Goal: Task Accomplishment & Management: Complete application form

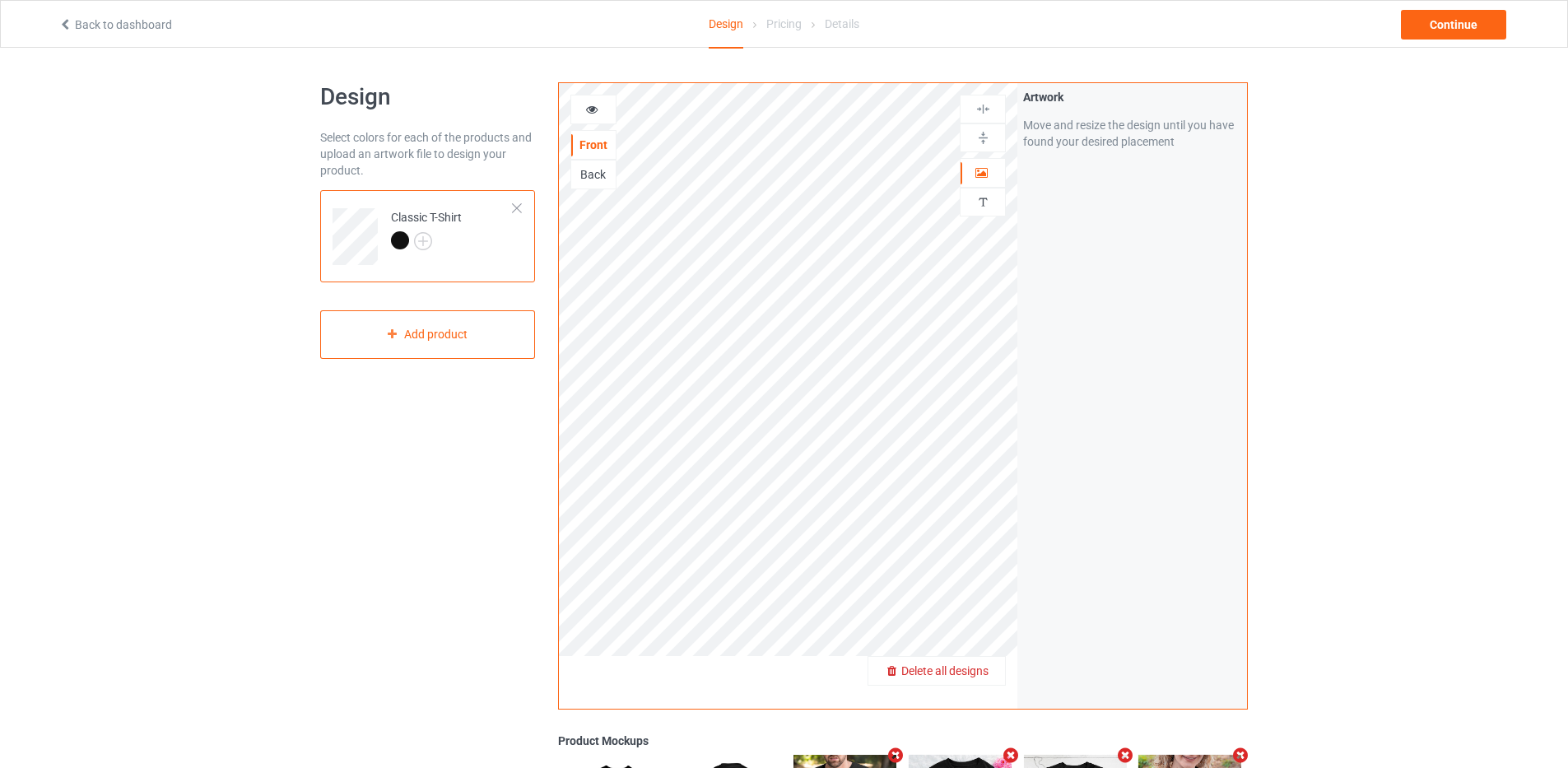
click at [985, 671] on span "Delete all designs" at bounding box center [945, 671] width 87 height 14
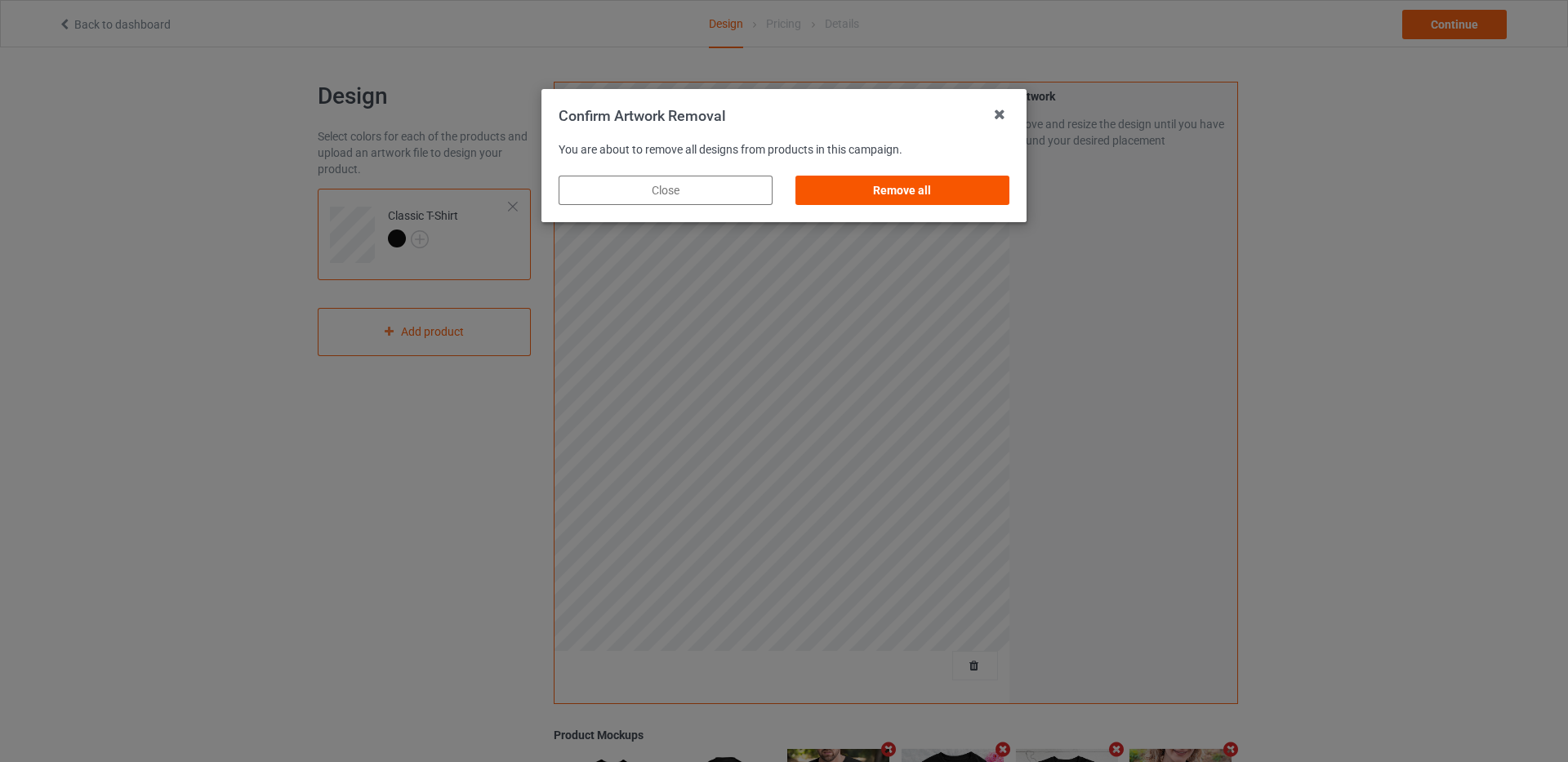
click at [931, 196] on div "Remove all" at bounding box center [903, 190] width 214 height 30
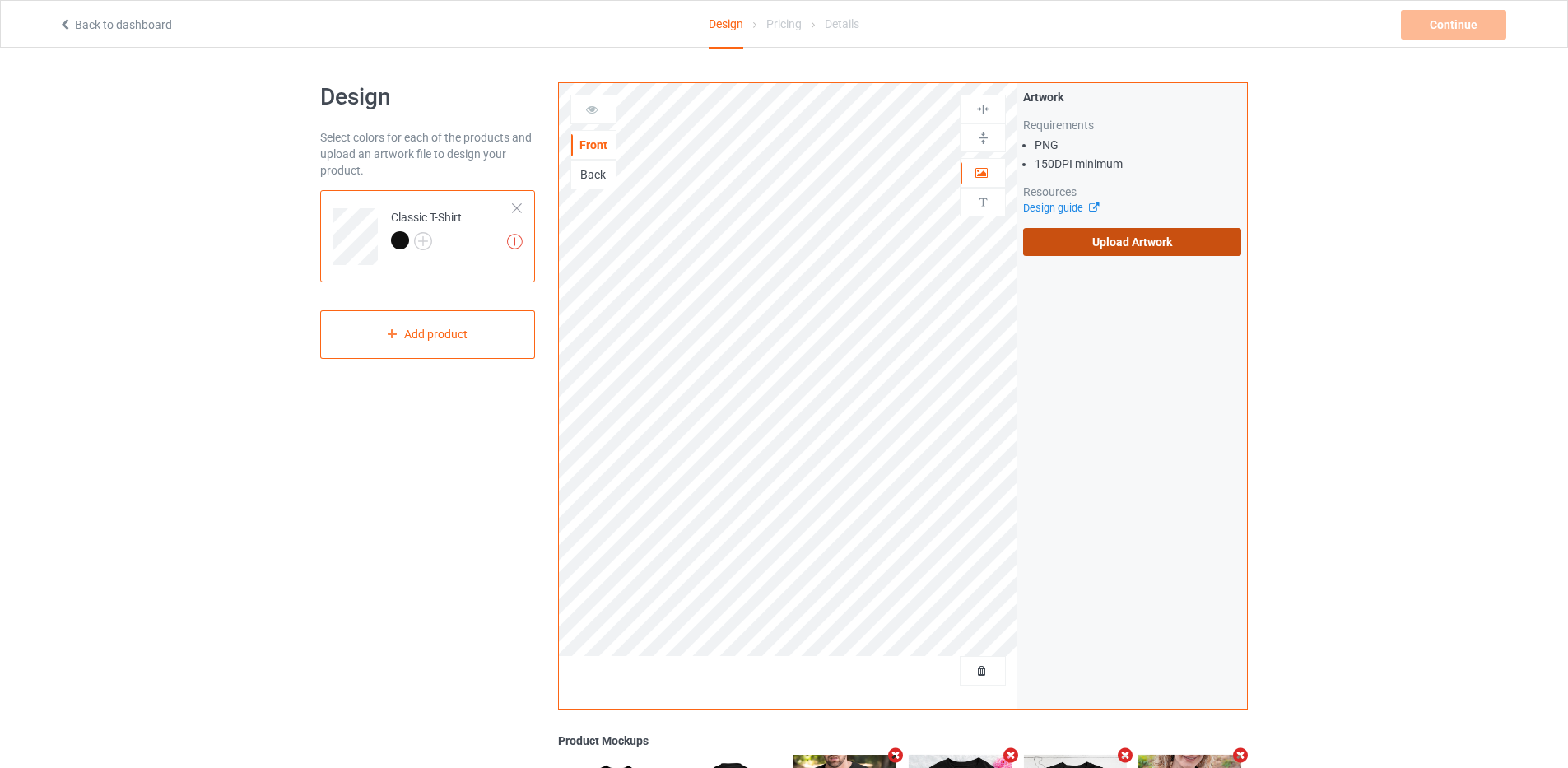
click at [1074, 232] on label "Upload Artwork" at bounding box center [1132, 242] width 218 height 28
click at [0, 0] on input "Upload Artwork" at bounding box center [0, 0] width 0 height 0
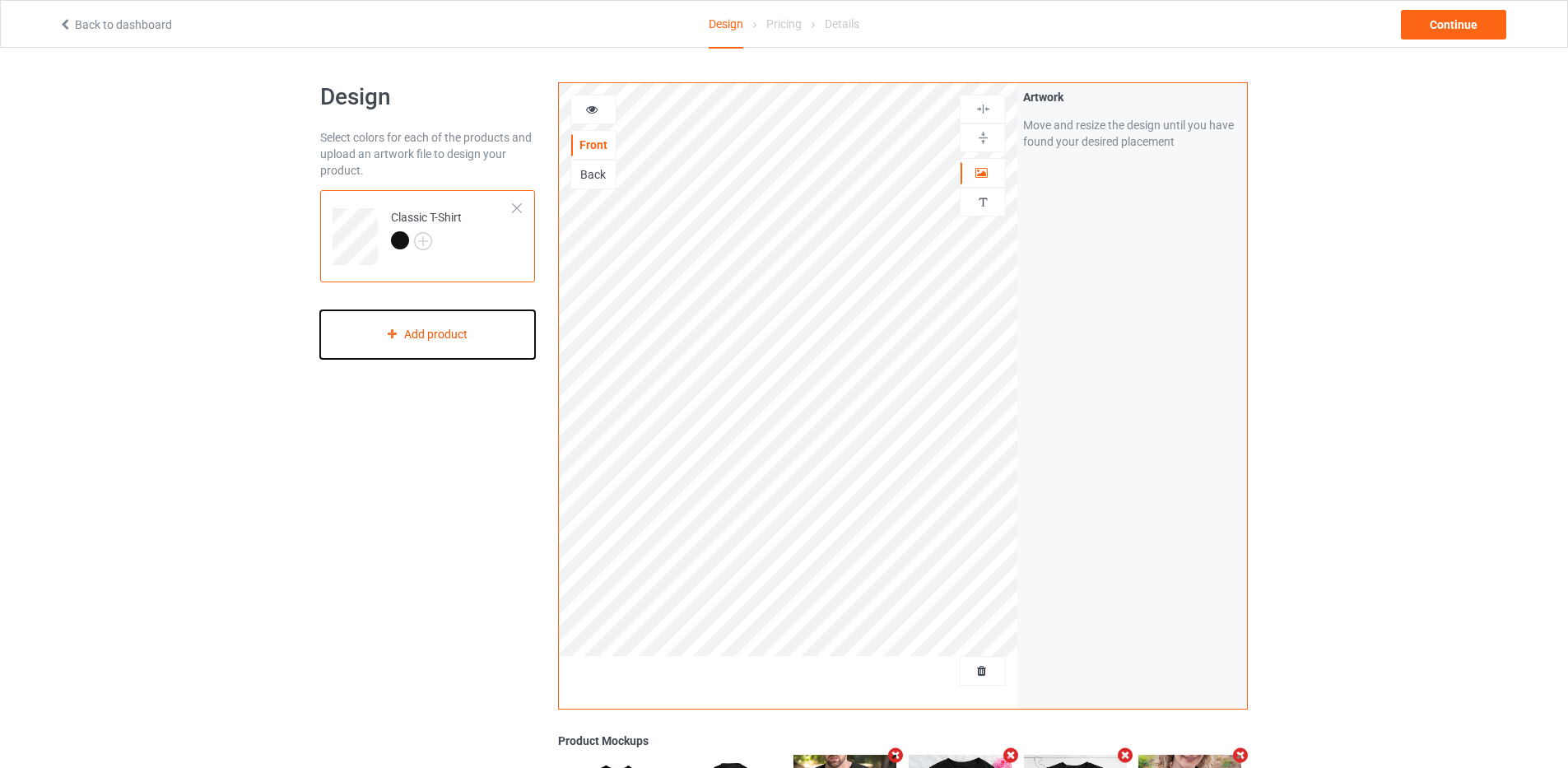
click at [465, 324] on div "Add product" at bounding box center [427, 335] width 215 height 49
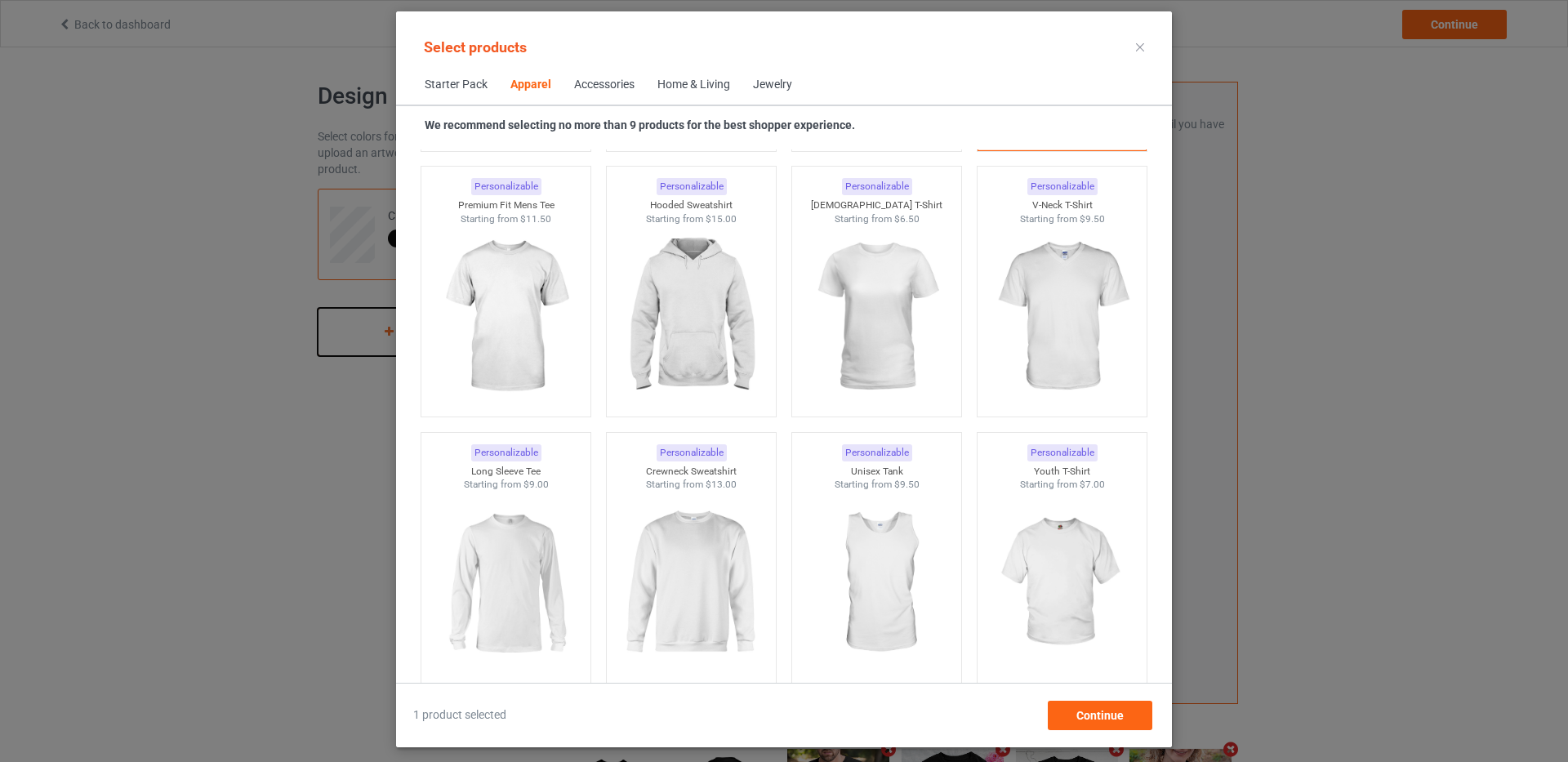
scroll to position [934, 0]
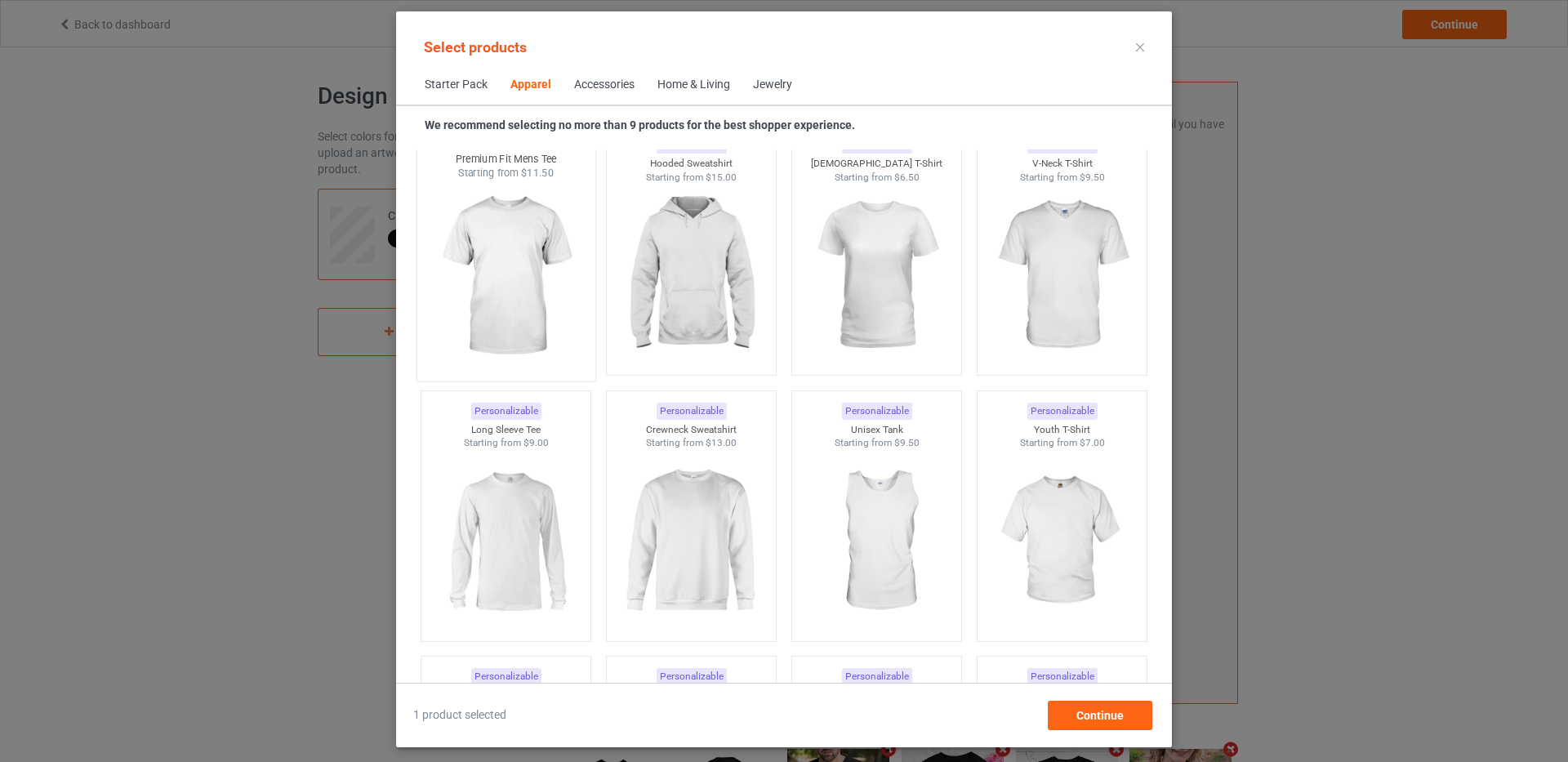
click at [512, 291] on img at bounding box center [505, 276] width 153 height 192
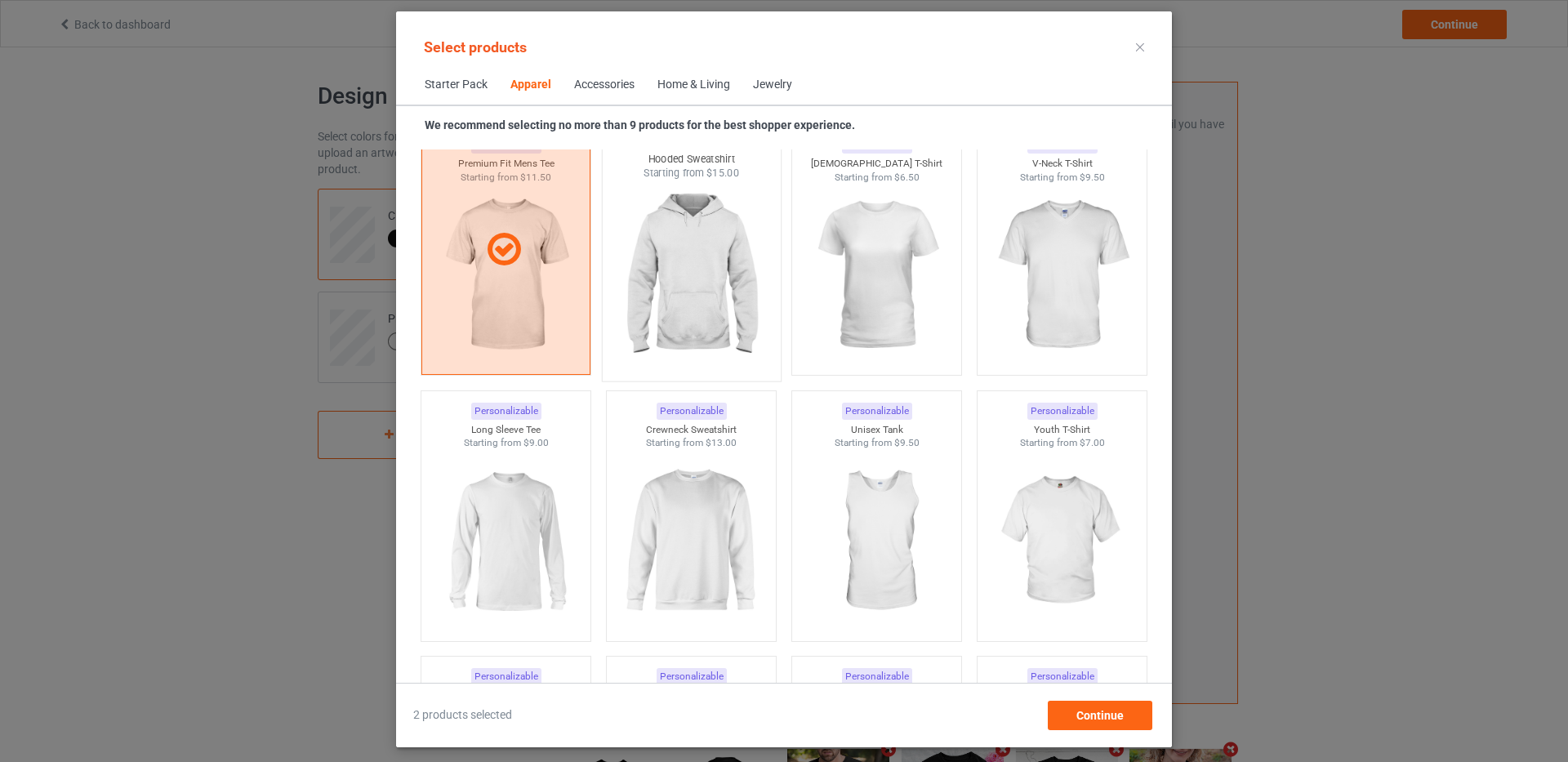
click at [706, 291] on img at bounding box center [690, 276] width 153 height 192
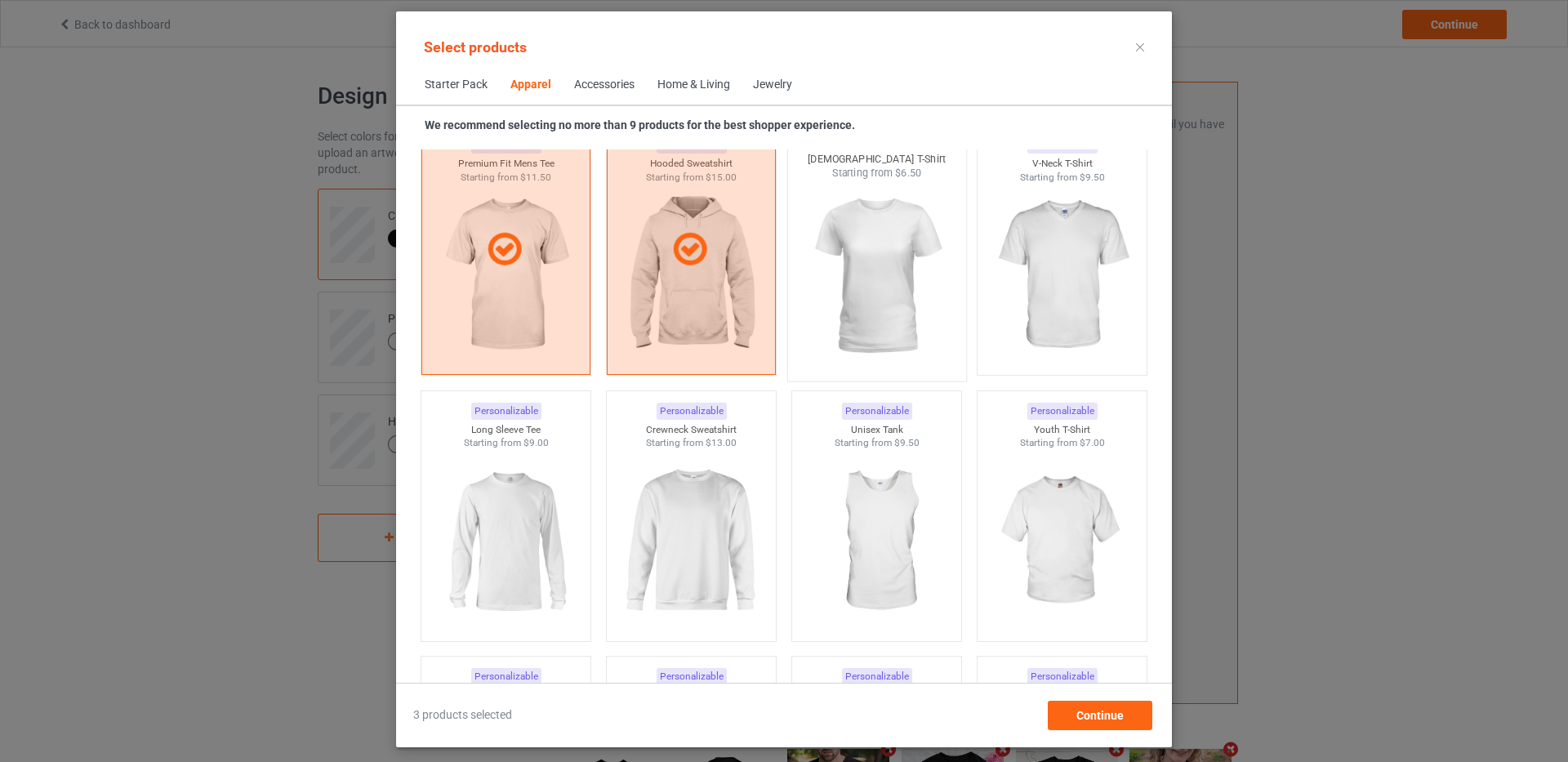
click at [926, 308] on img at bounding box center [876, 276] width 153 height 192
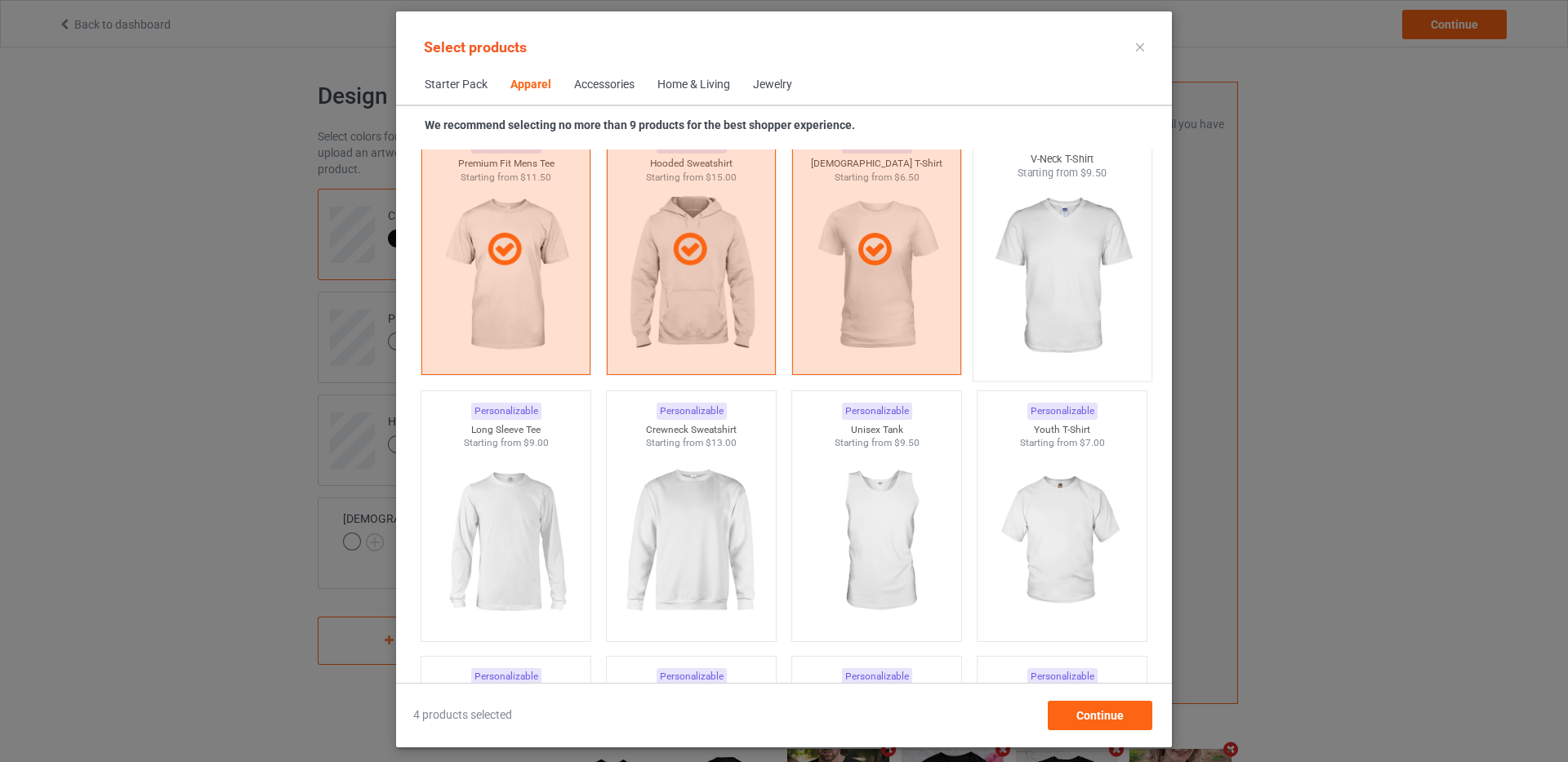
click at [1021, 300] on img at bounding box center [1061, 276] width 153 height 192
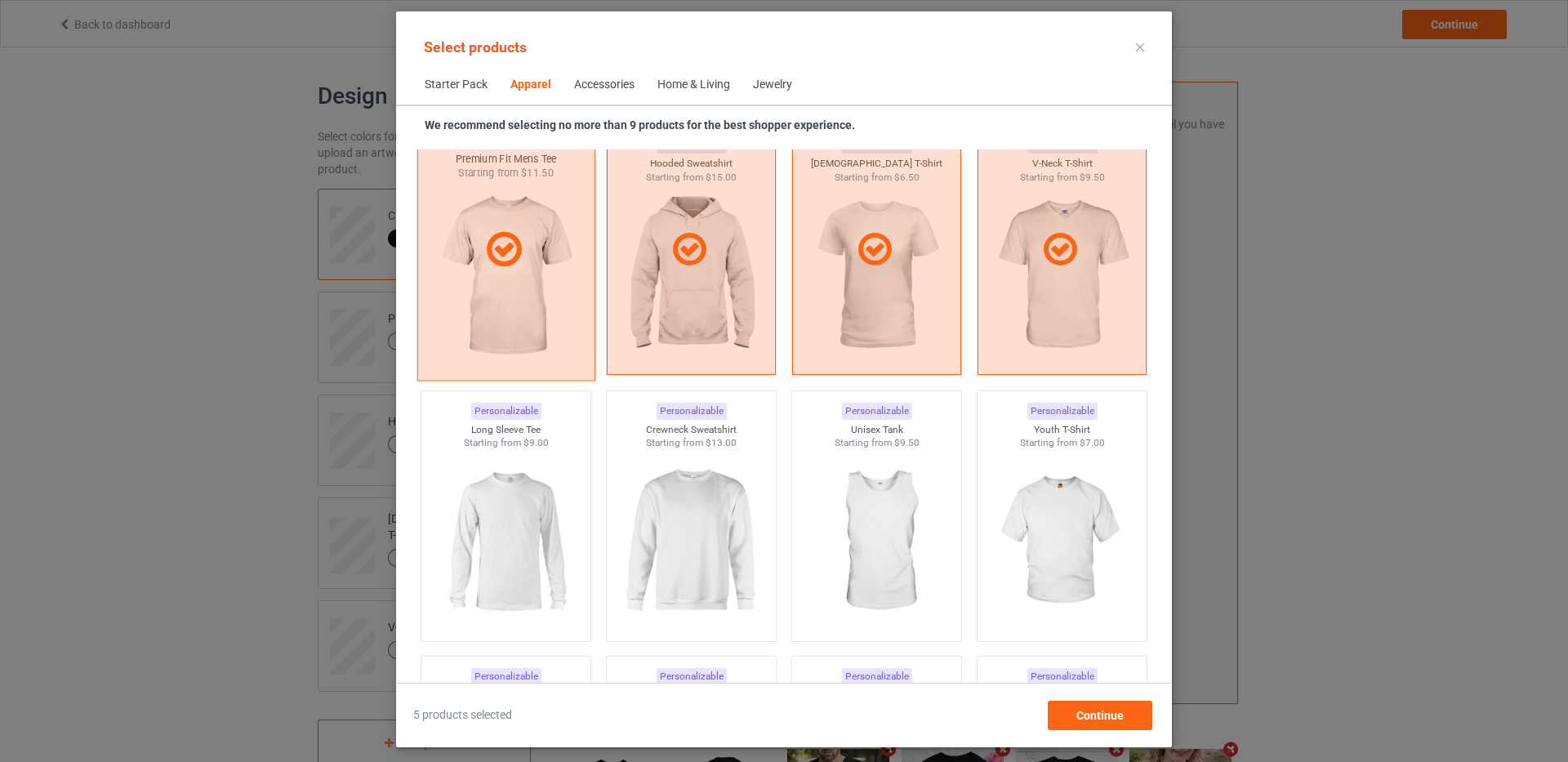
click at [544, 281] on div at bounding box center [506, 250] width 178 height 262
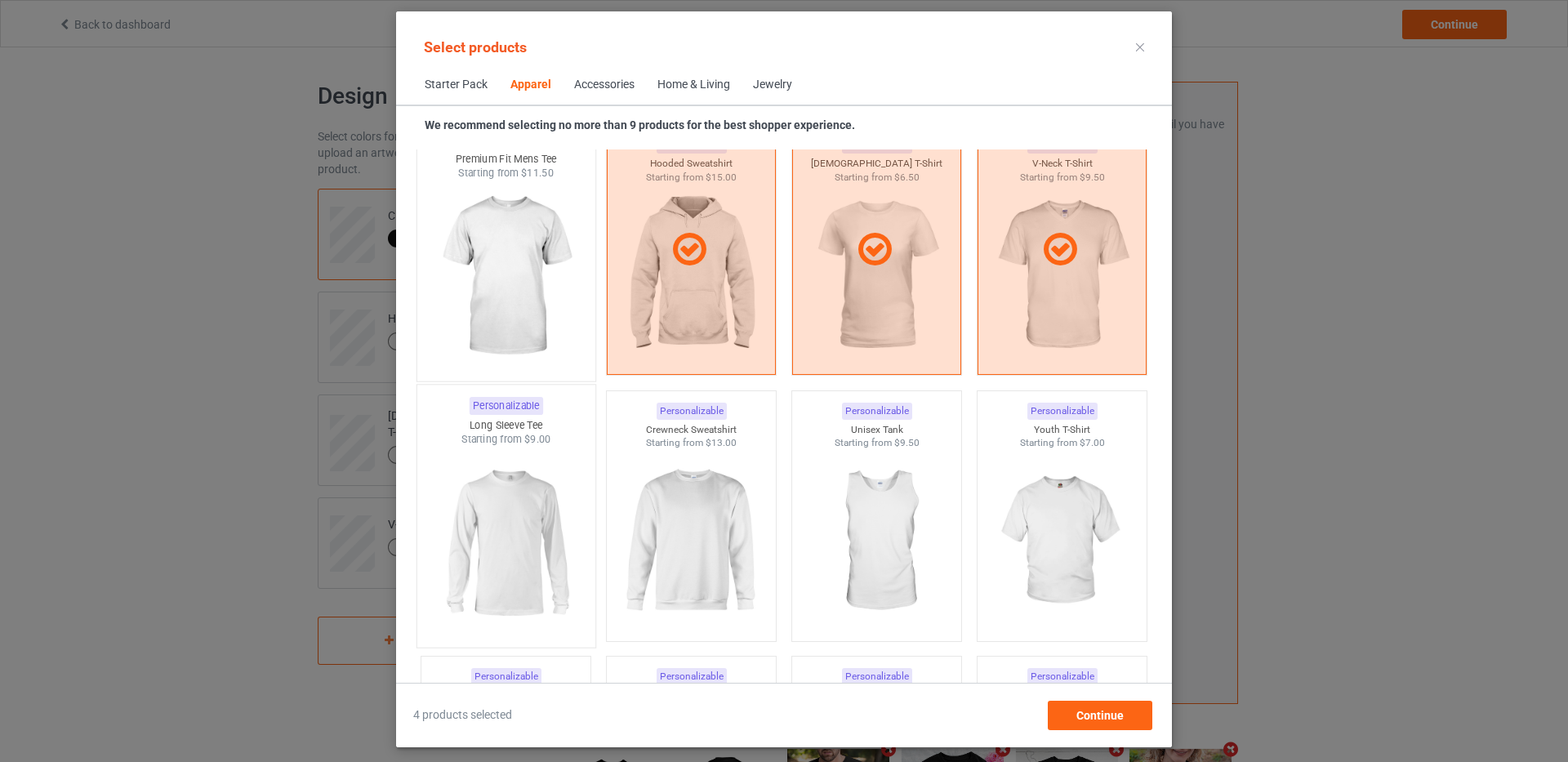
click at [491, 550] on img at bounding box center [505, 542] width 153 height 192
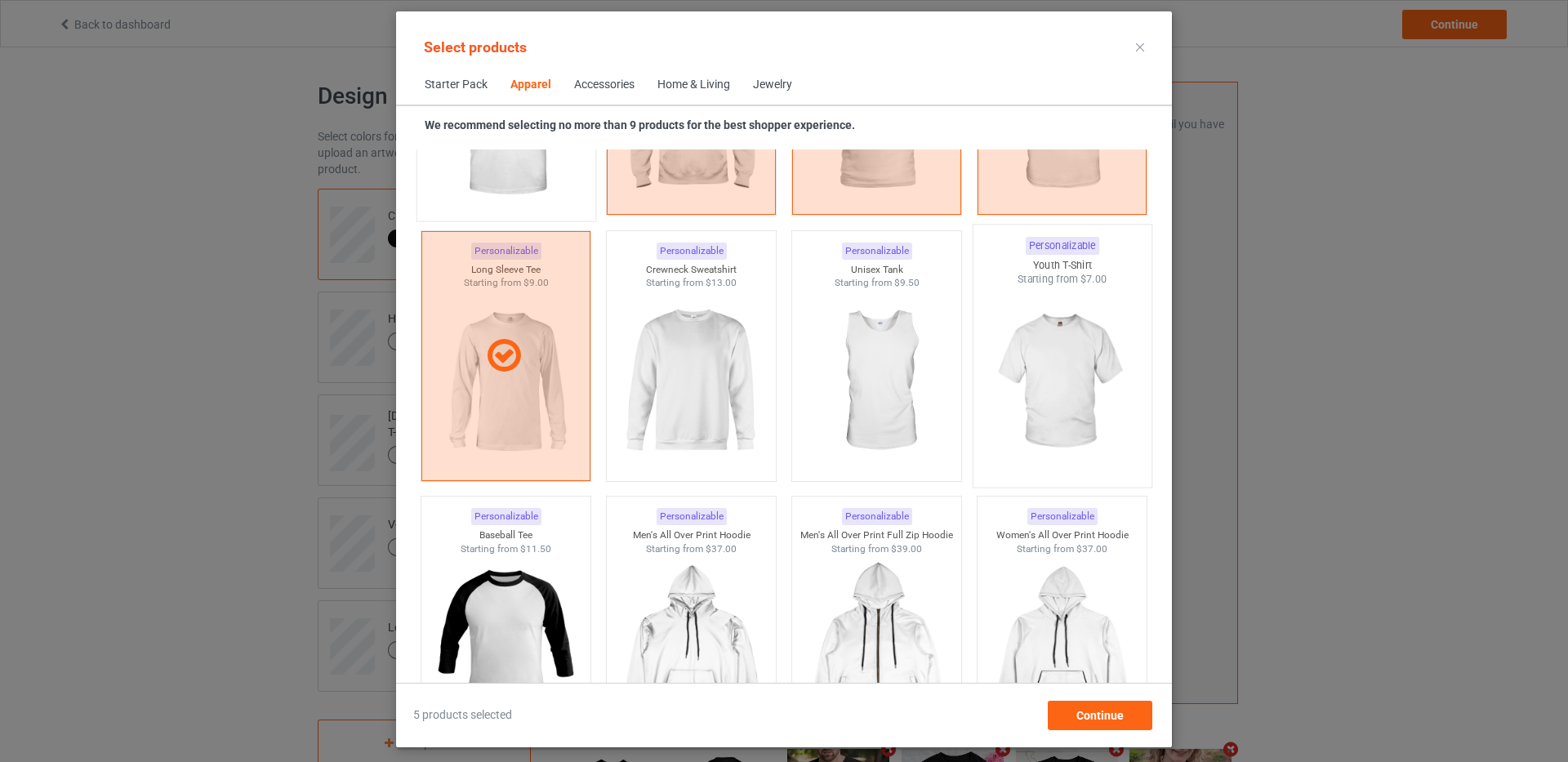
scroll to position [1098, 0]
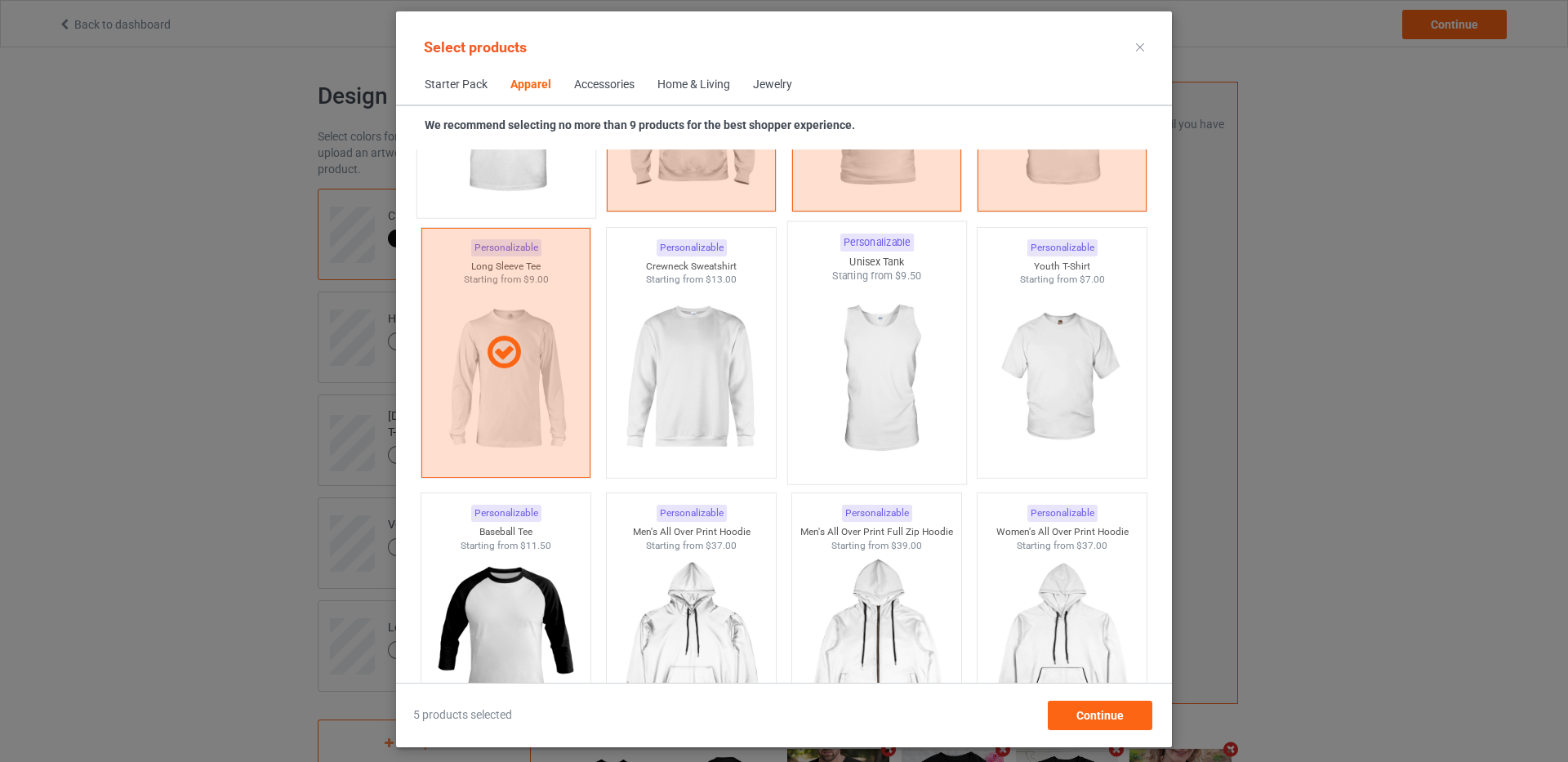
click at [901, 385] on img at bounding box center [876, 379] width 153 height 192
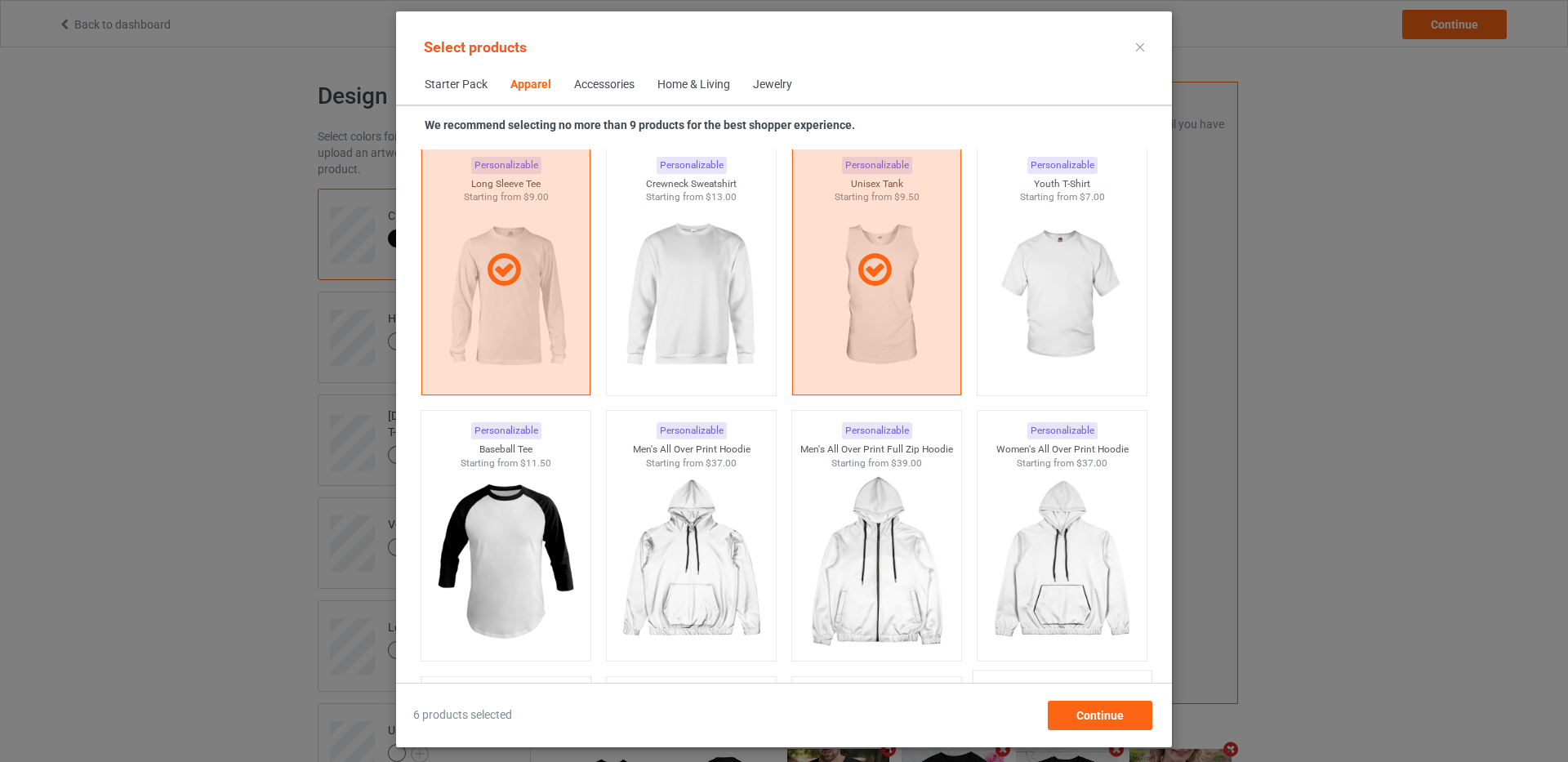
scroll to position [854, 0]
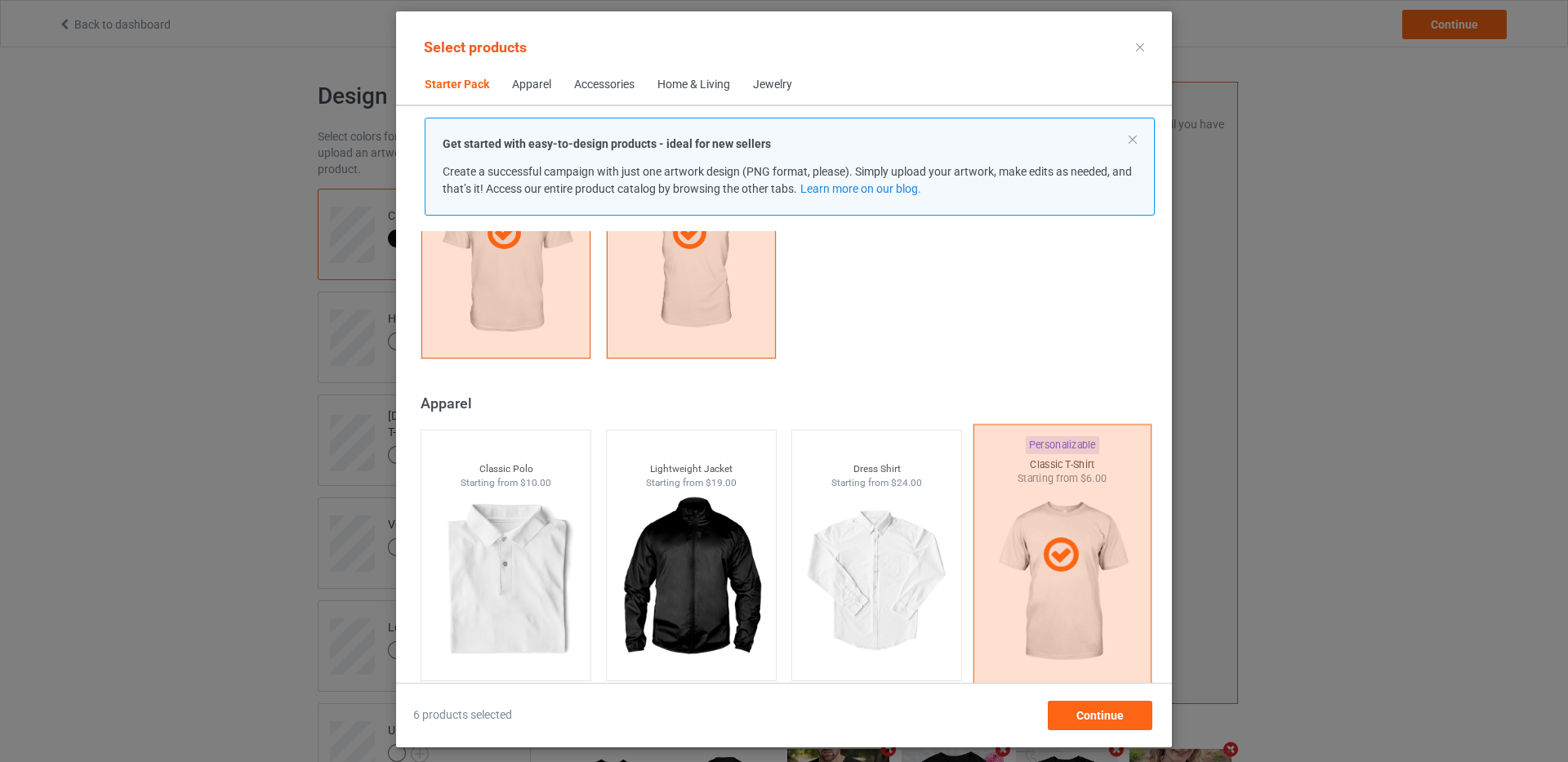
scroll to position [445, 0]
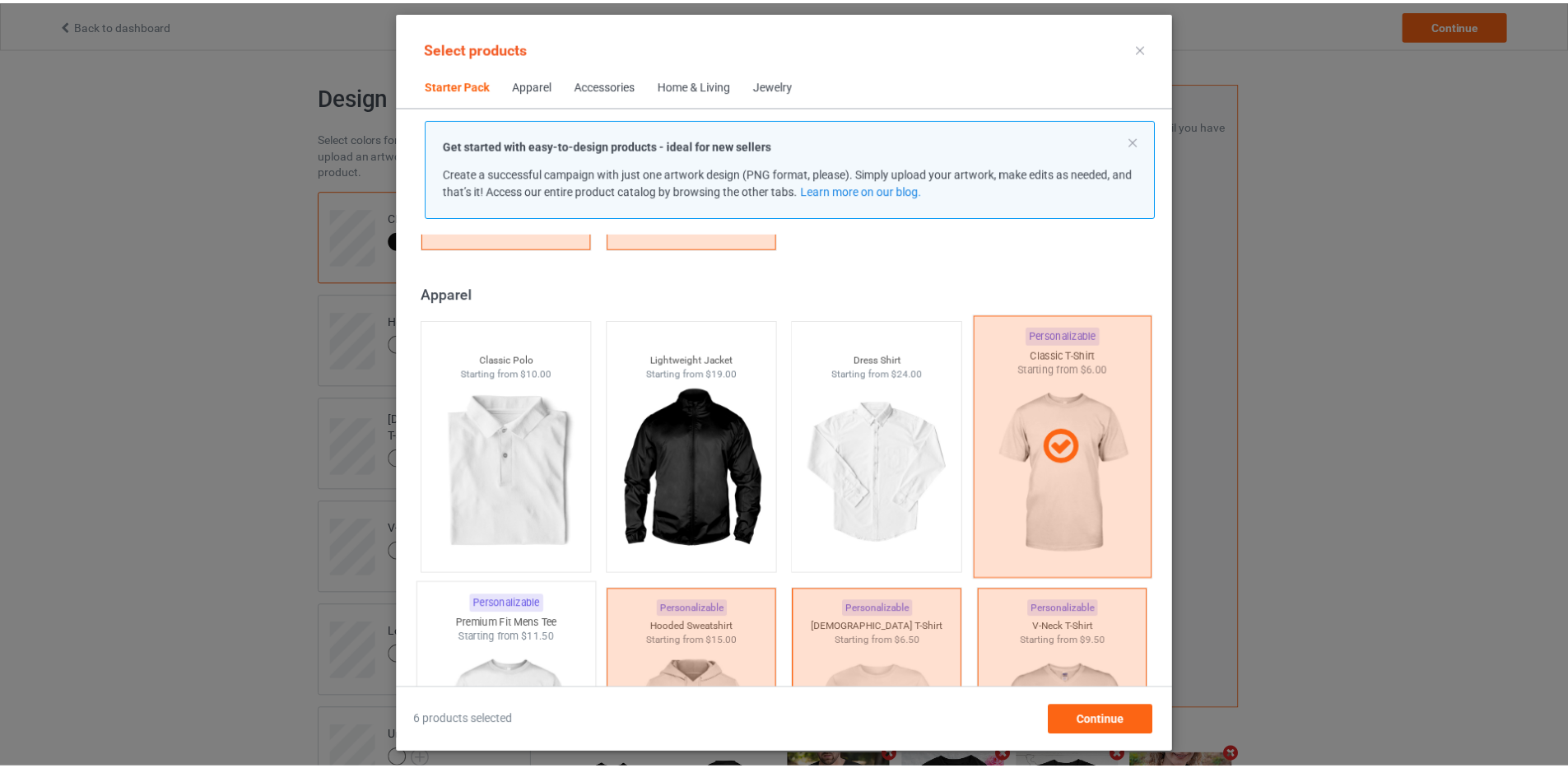
scroll to position [778, 0]
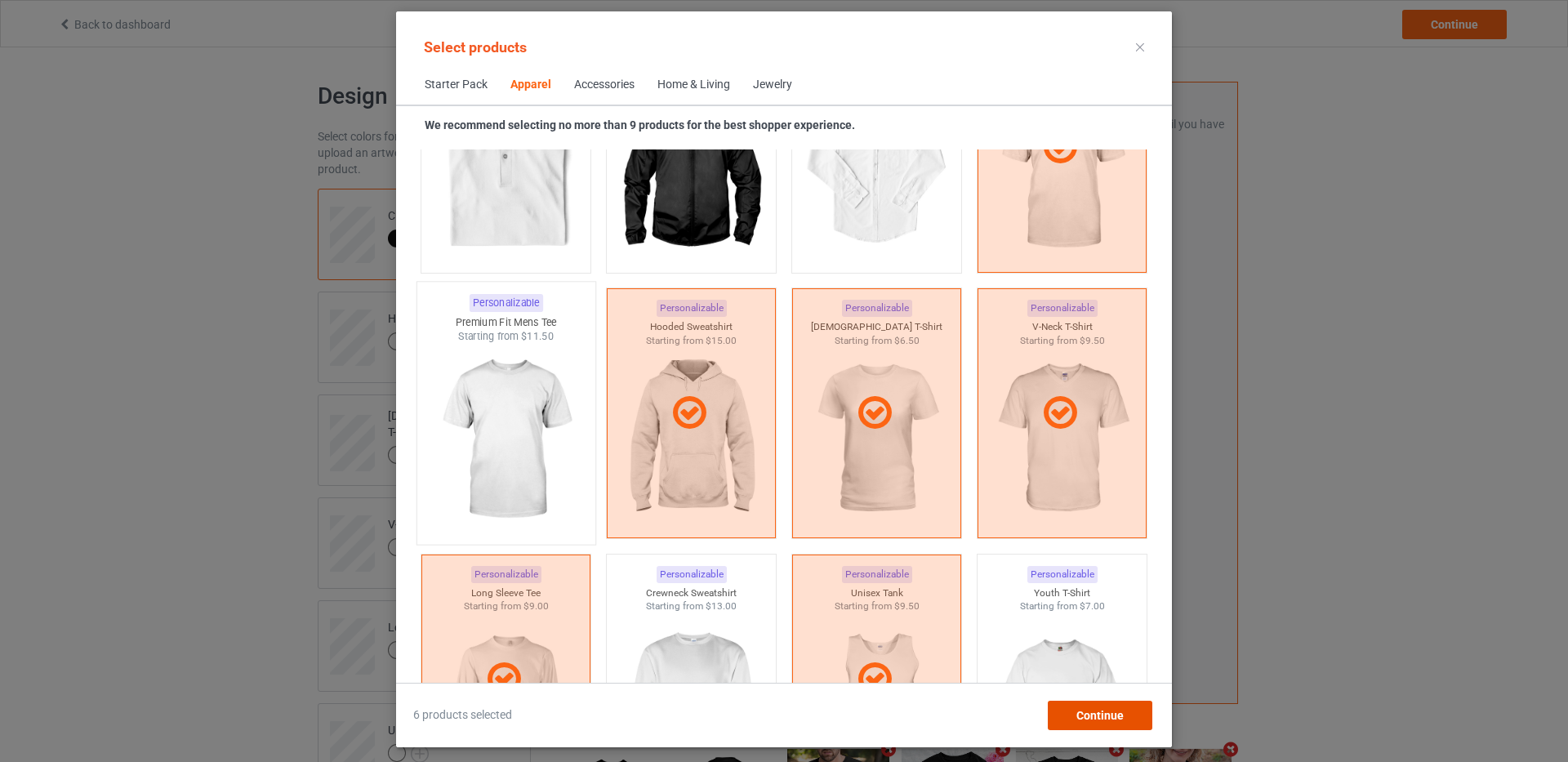
click at [1086, 709] on span "Continue" at bounding box center [1100, 716] width 47 height 13
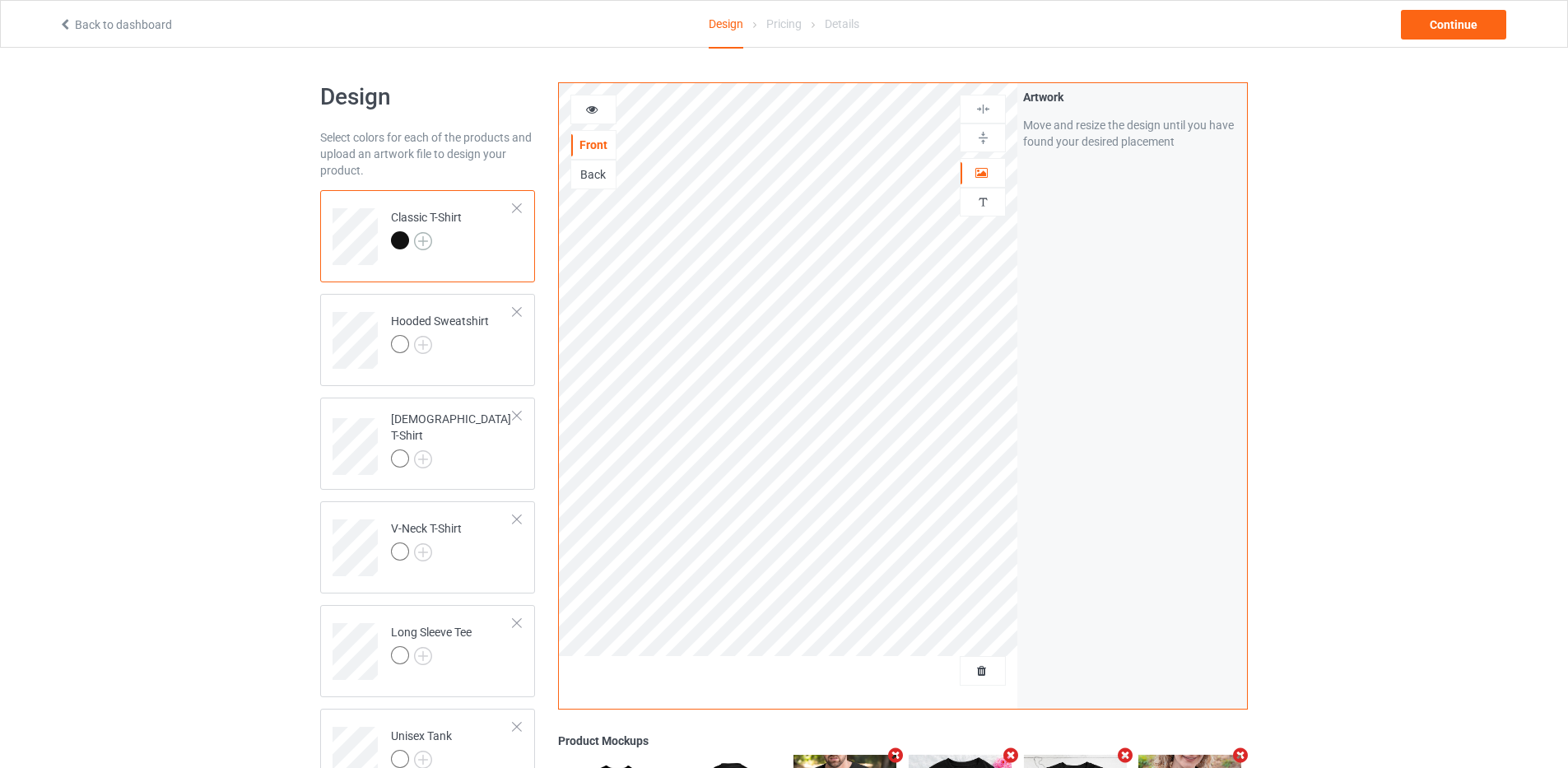
click at [418, 241] on img at bounding box center [422, 241] width 18 height 18
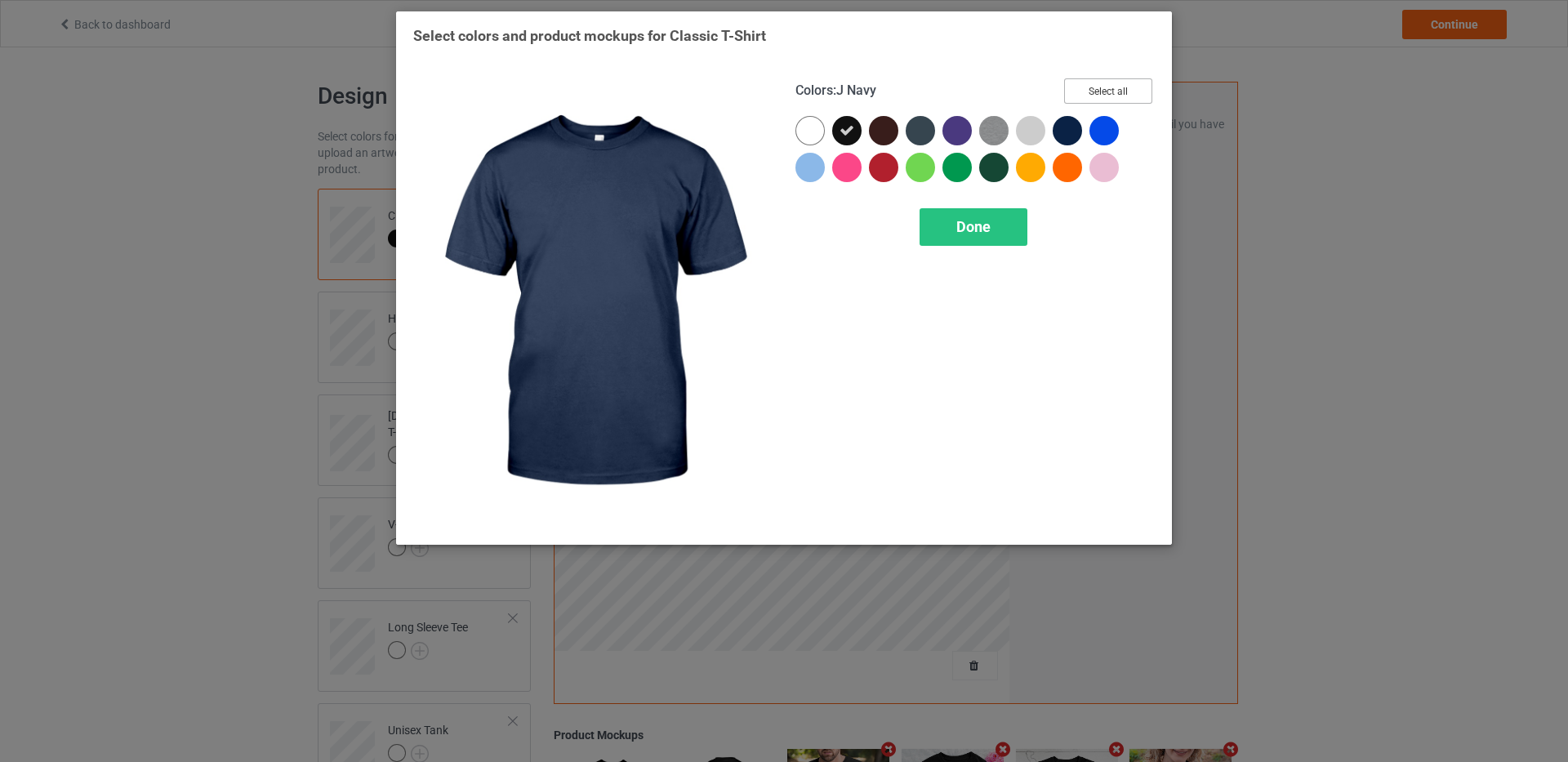
drag, startPoint x: 1112, startPoint y: 89, endPoint x: 1102, endPoint y: 99, distance: 14.1
click at [1111, 89] on button "Select all" at bounding box center [1108, 91] width 89 height 25
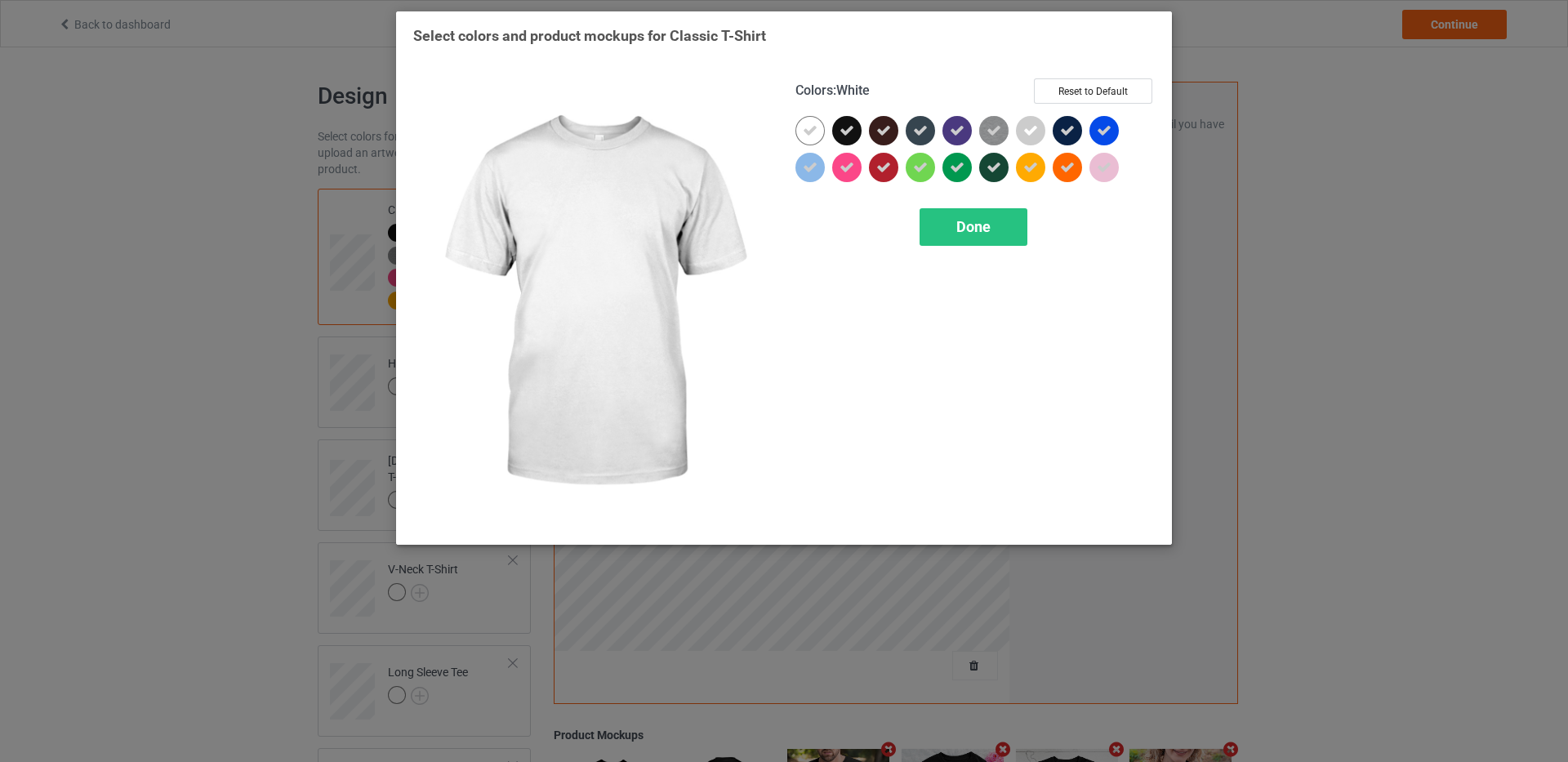
click at [812, 133] on icon at bounding box center [810, 130] width 14 height 14
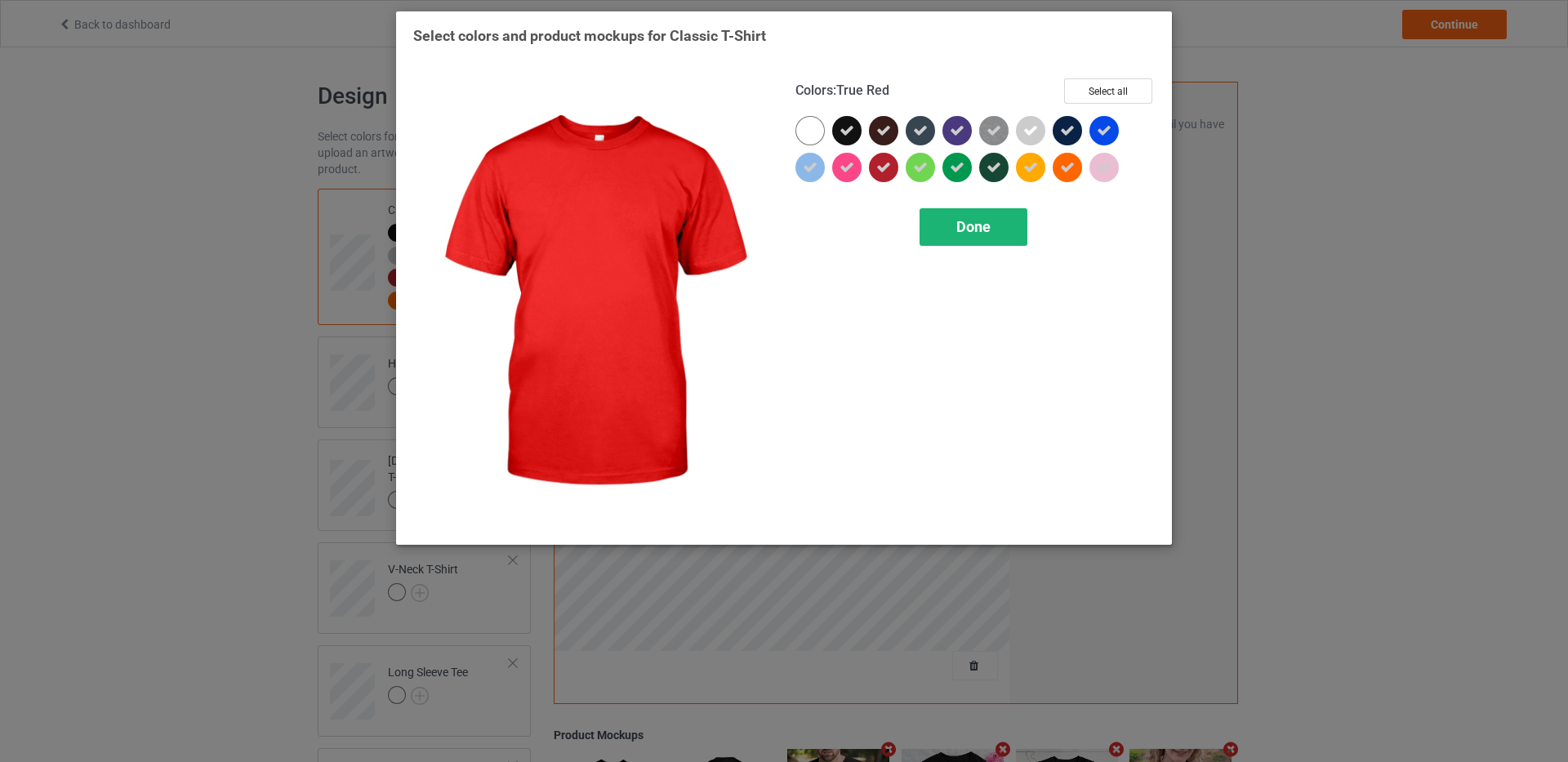
click at [982, 223] on span "Done" at bounding box center [974, 226] width 35 height 17
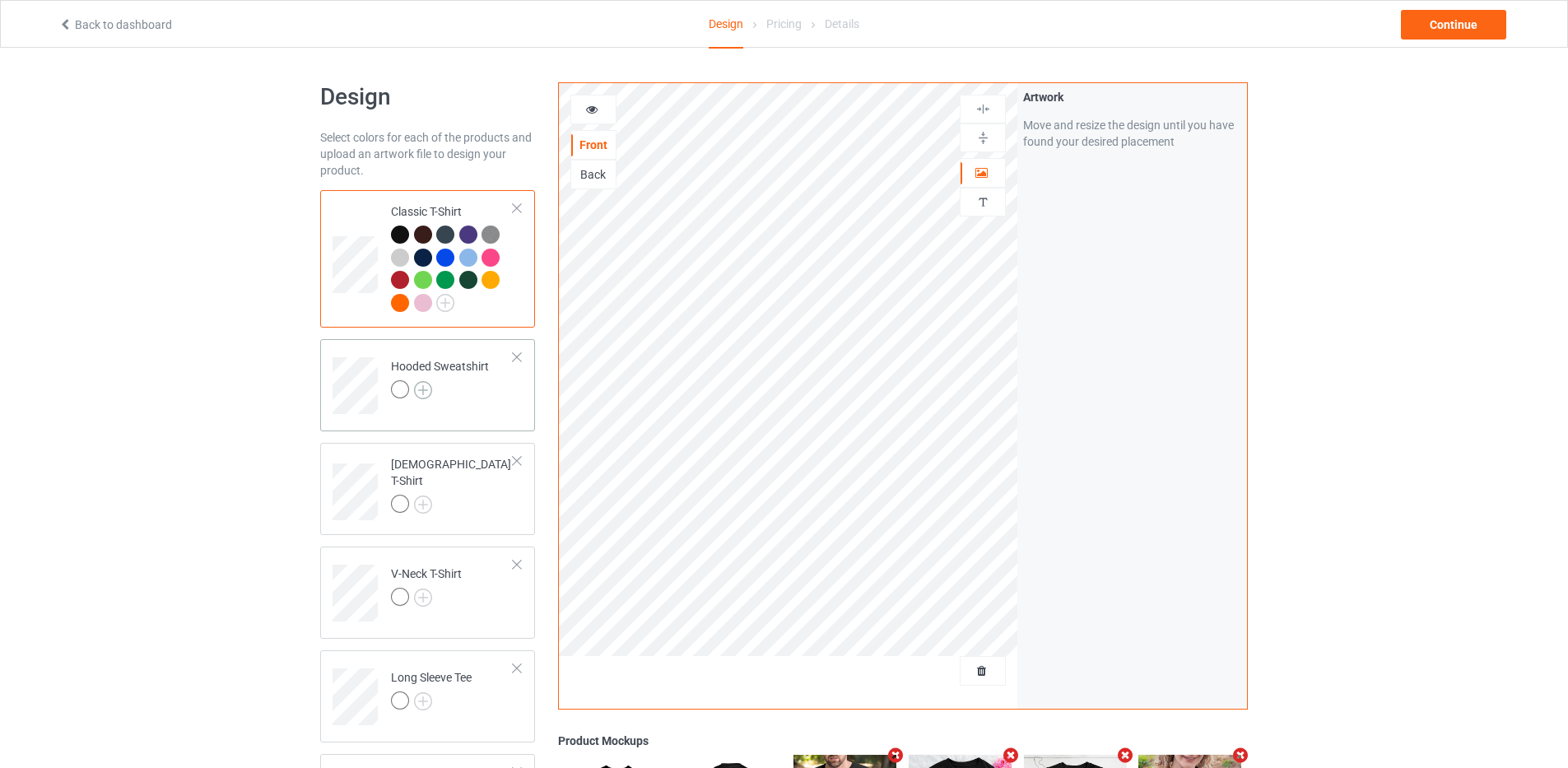
click at [426, 388] on img at bounding box center [422, 389] width 18 height 18
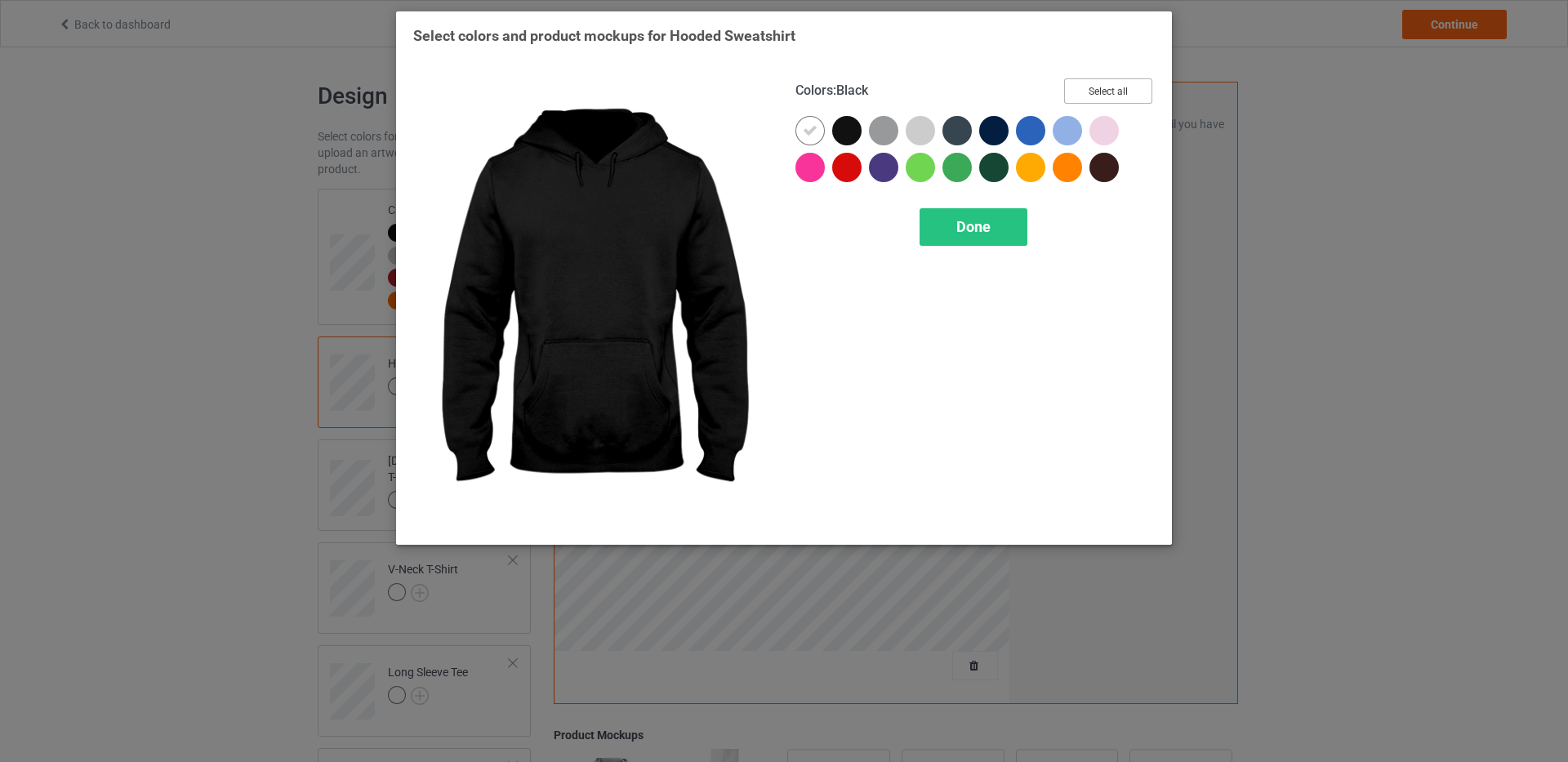
click at [1091, 92] on button "Select all" at bounding box center [1108, 91] width 89 height 25
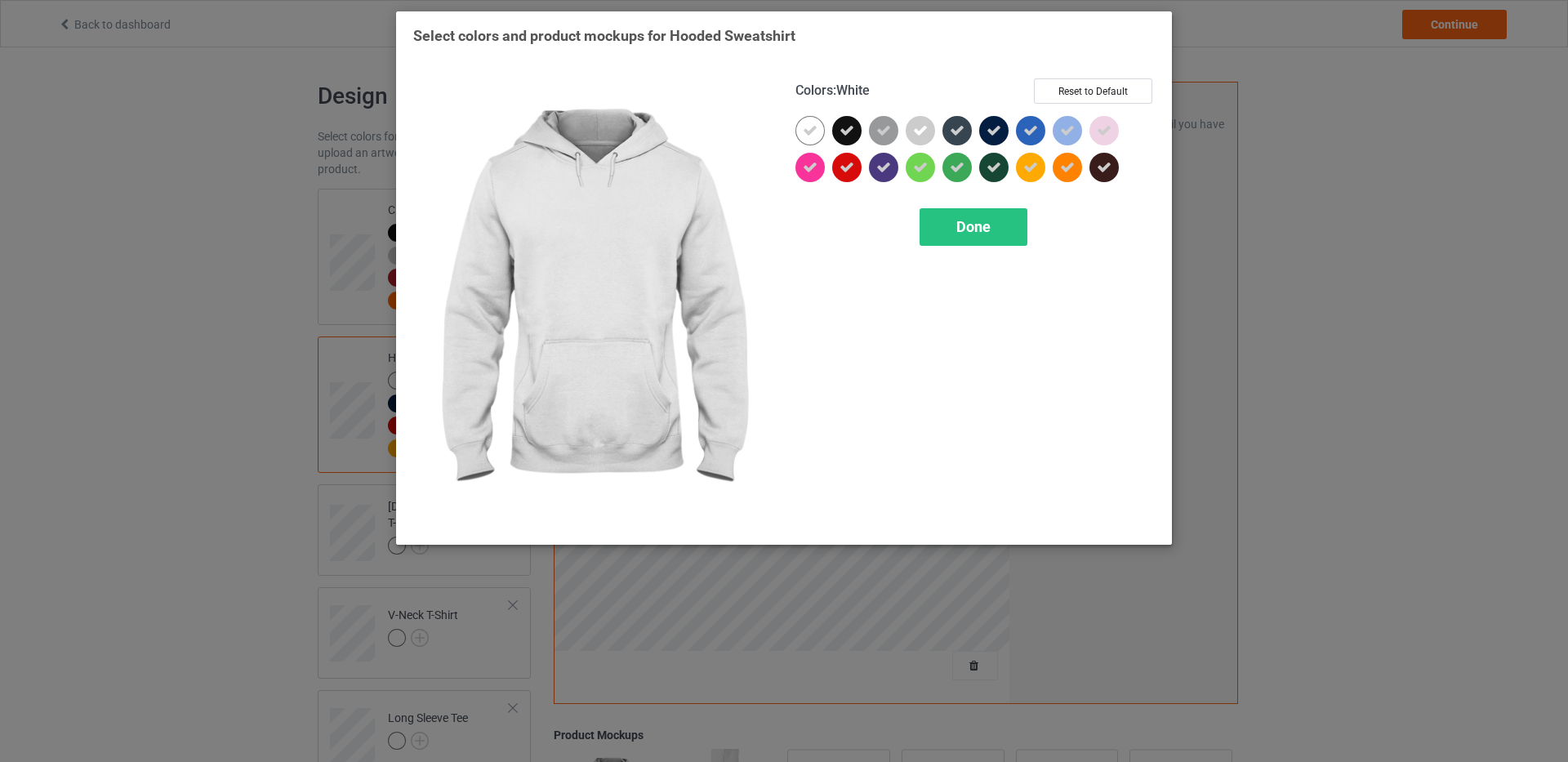
click at [818, 126] on div at bounding box center [811, 130] width 30 height 30
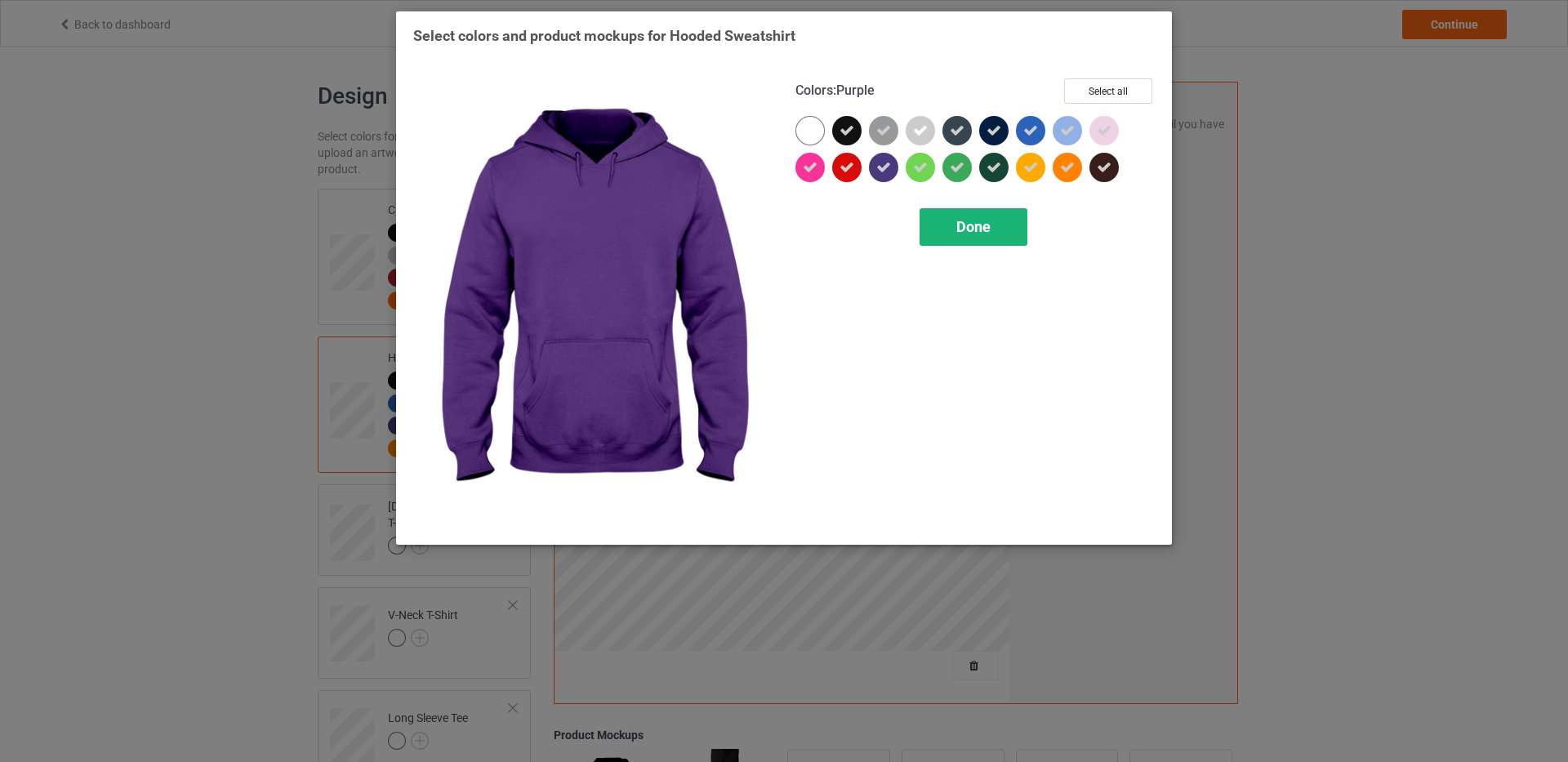
click at [979, 223] on span "Done" at bounding box center [974, 226] width 35 height 17
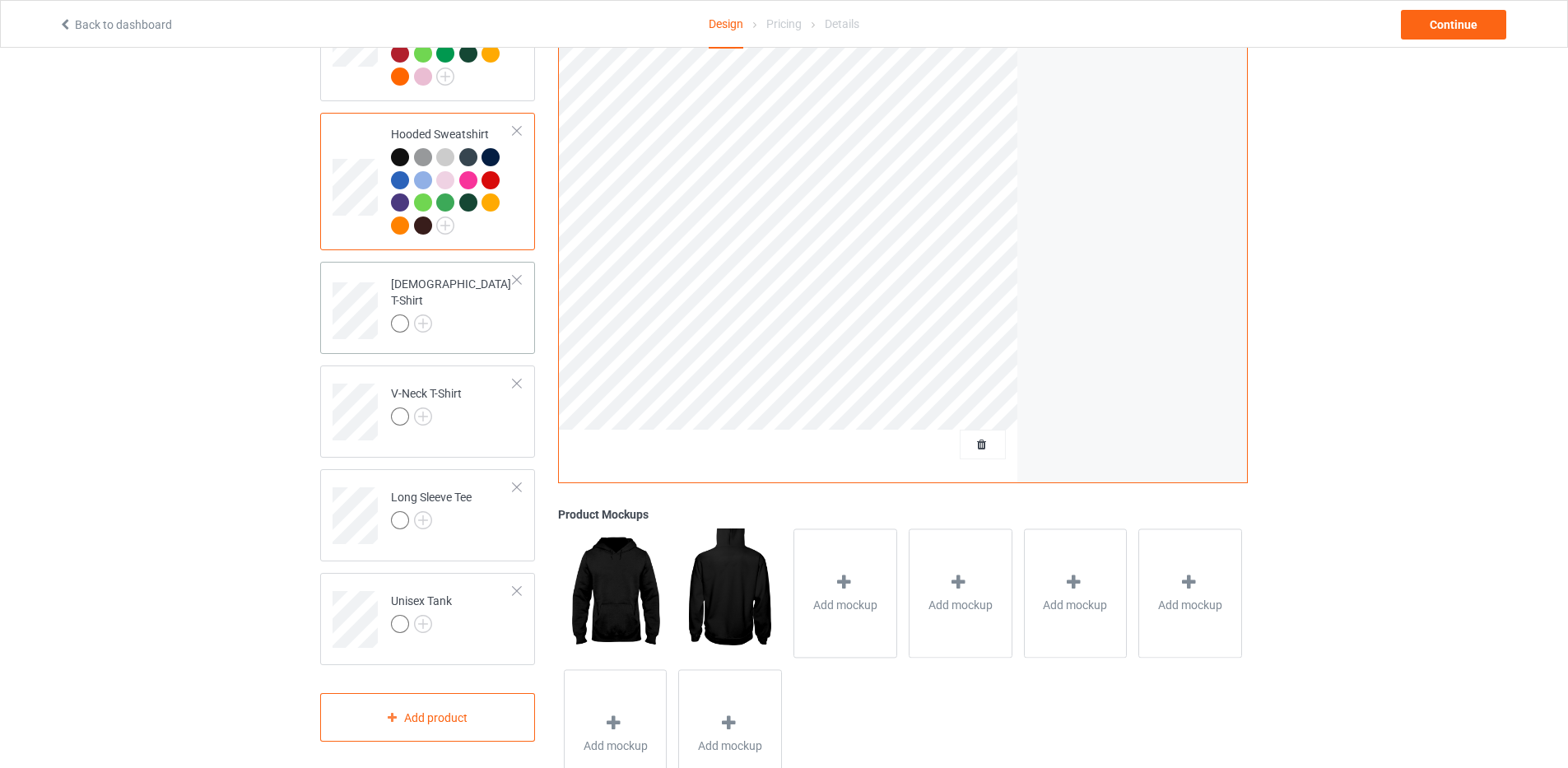
scroll to position [247, 0]
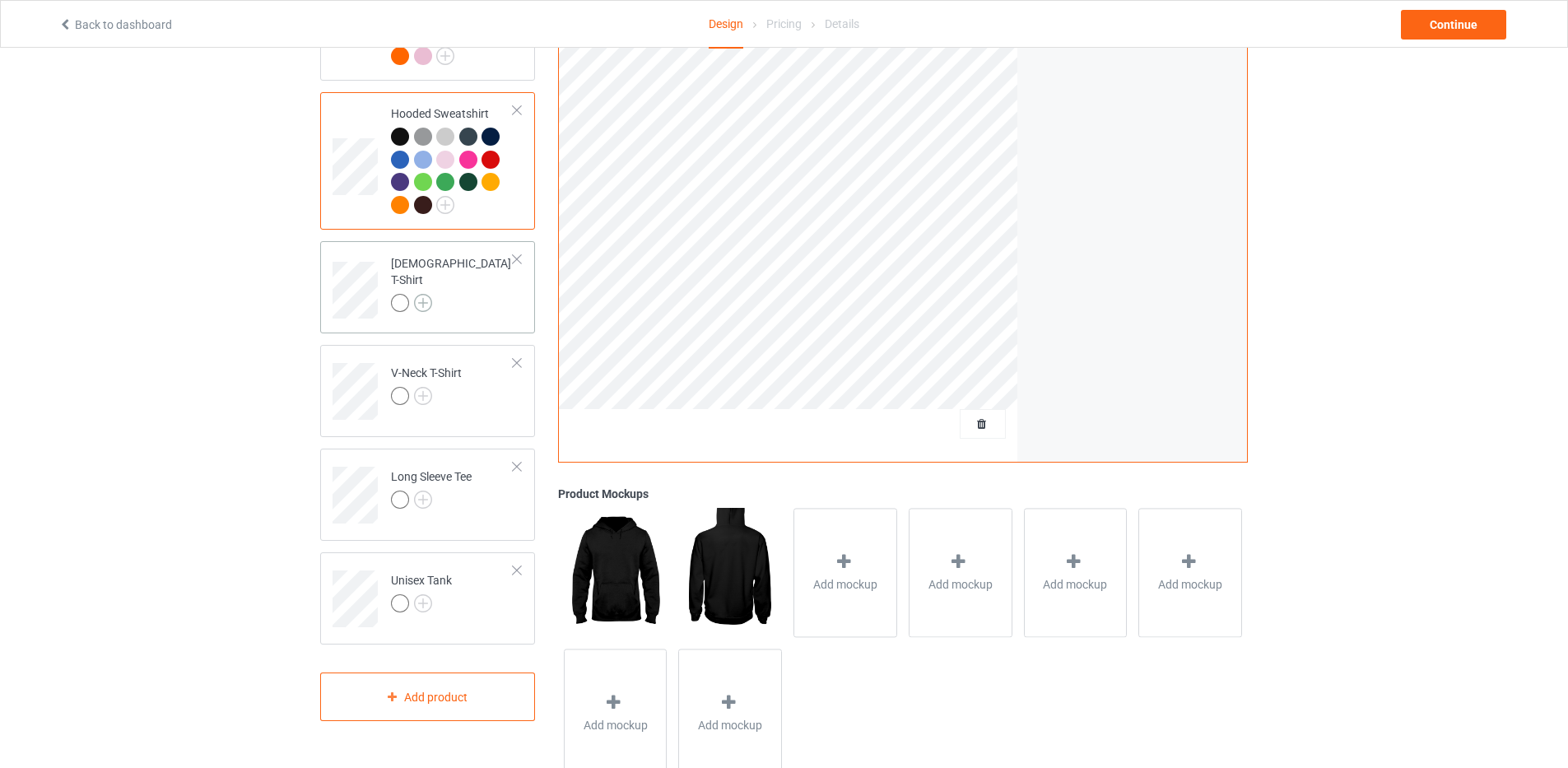
click at [416, 294] on img at bounding box center [422, 303] width 18 height 18
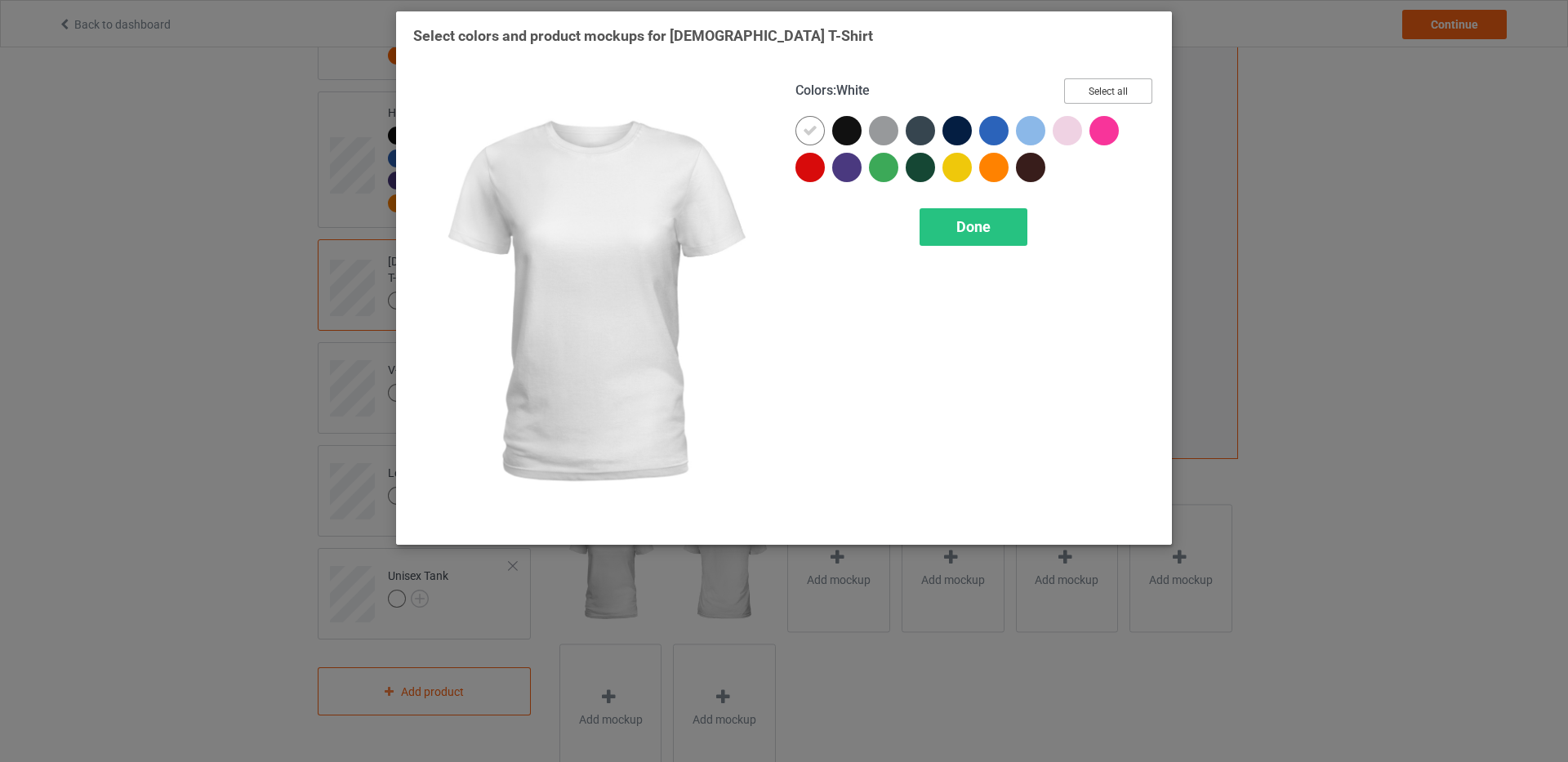
click at [1091, 93] on button "Select all" at bounding box center [1108, 91] width 89 height 25
click at [812, 128] on icon at bounding box center [810, 130] width 14 height 14
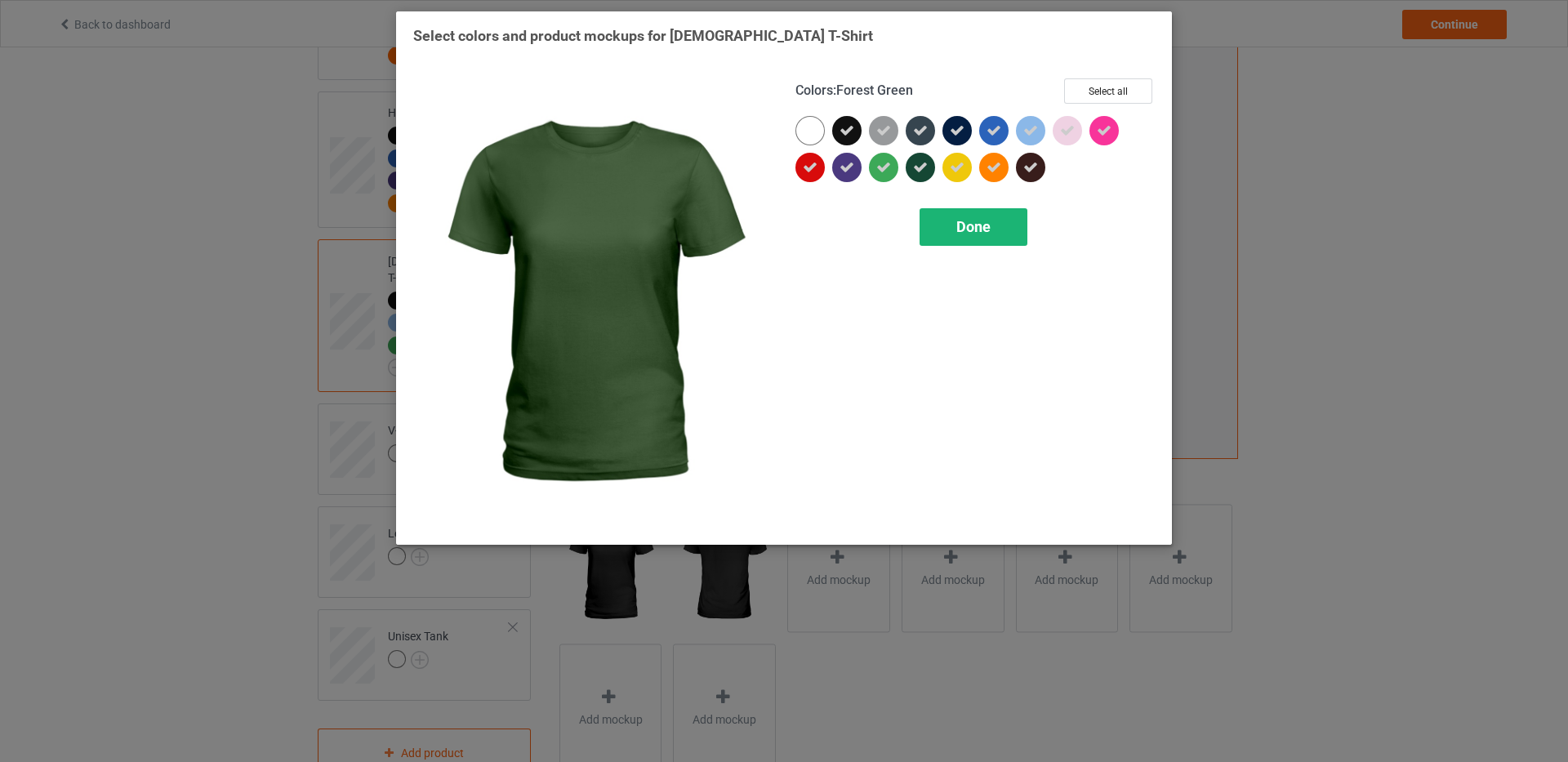
click at [997, 231] on div "Done" at bounding box center [973, 226] width 108 height 38
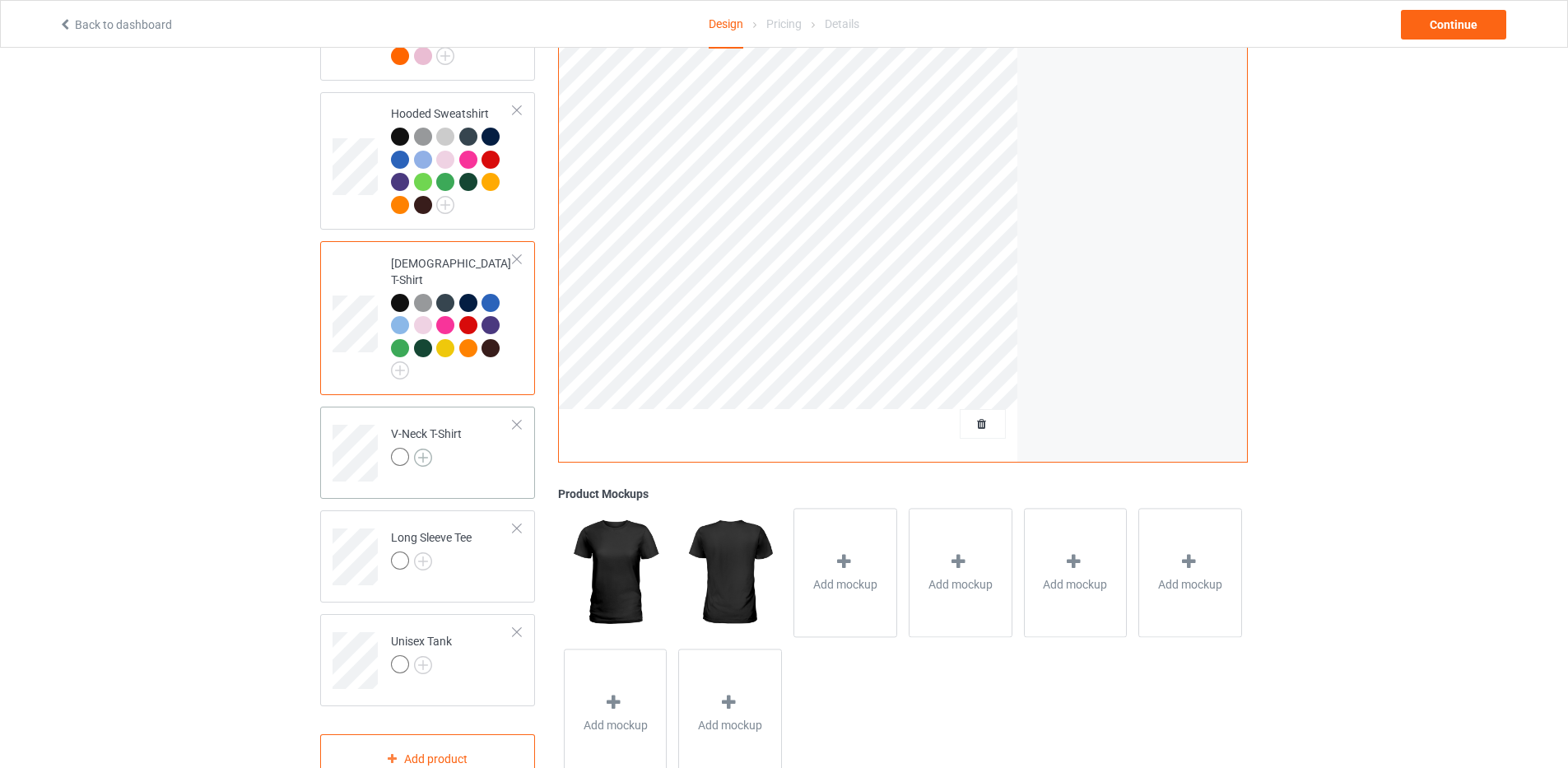
click at [422, 449] on img at bounding box center [422, 457] width 18 height 18
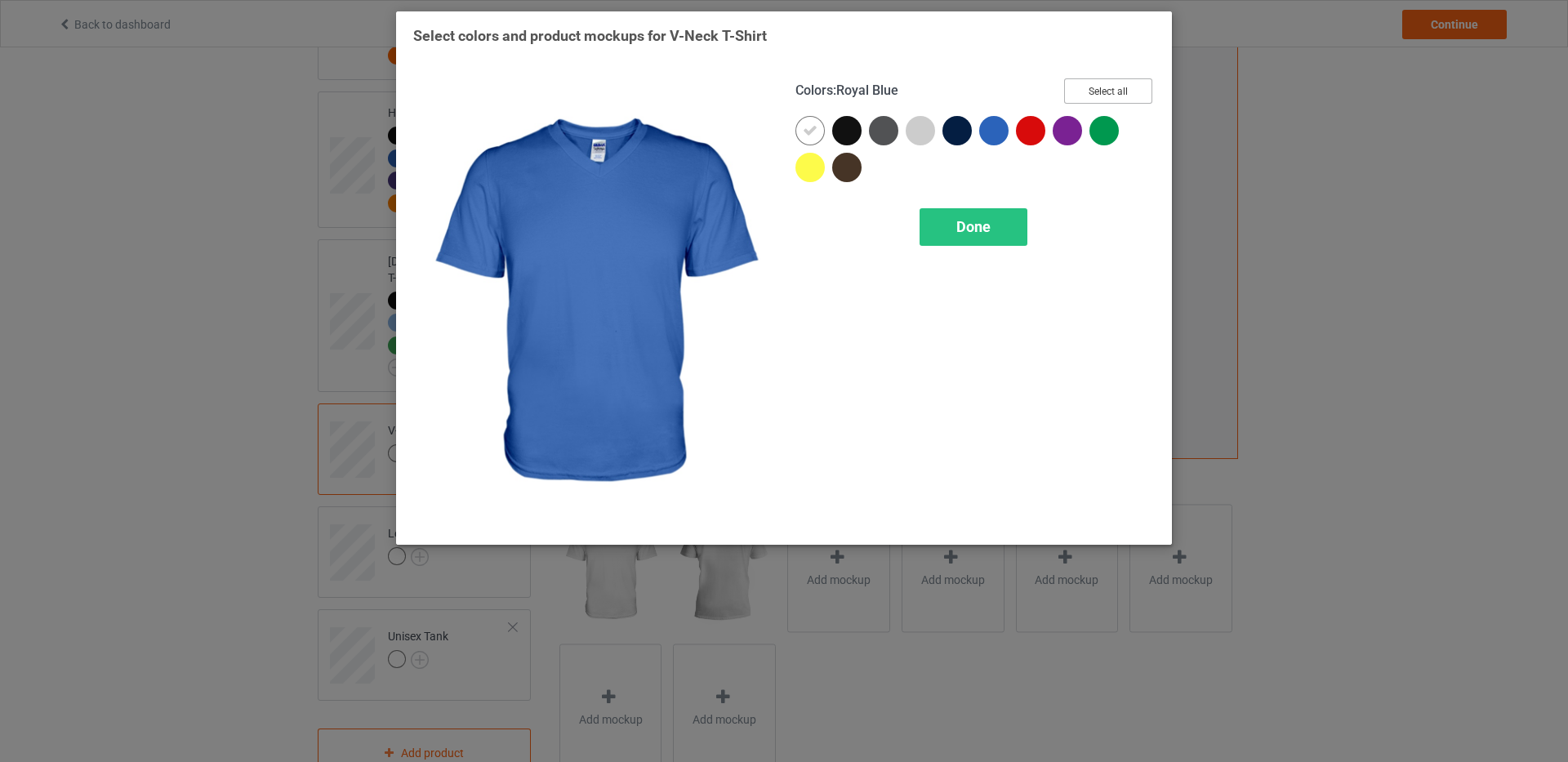
click at [1096, 93] on button "Select all" at bounding box center [1108, 91] width 89 height 25
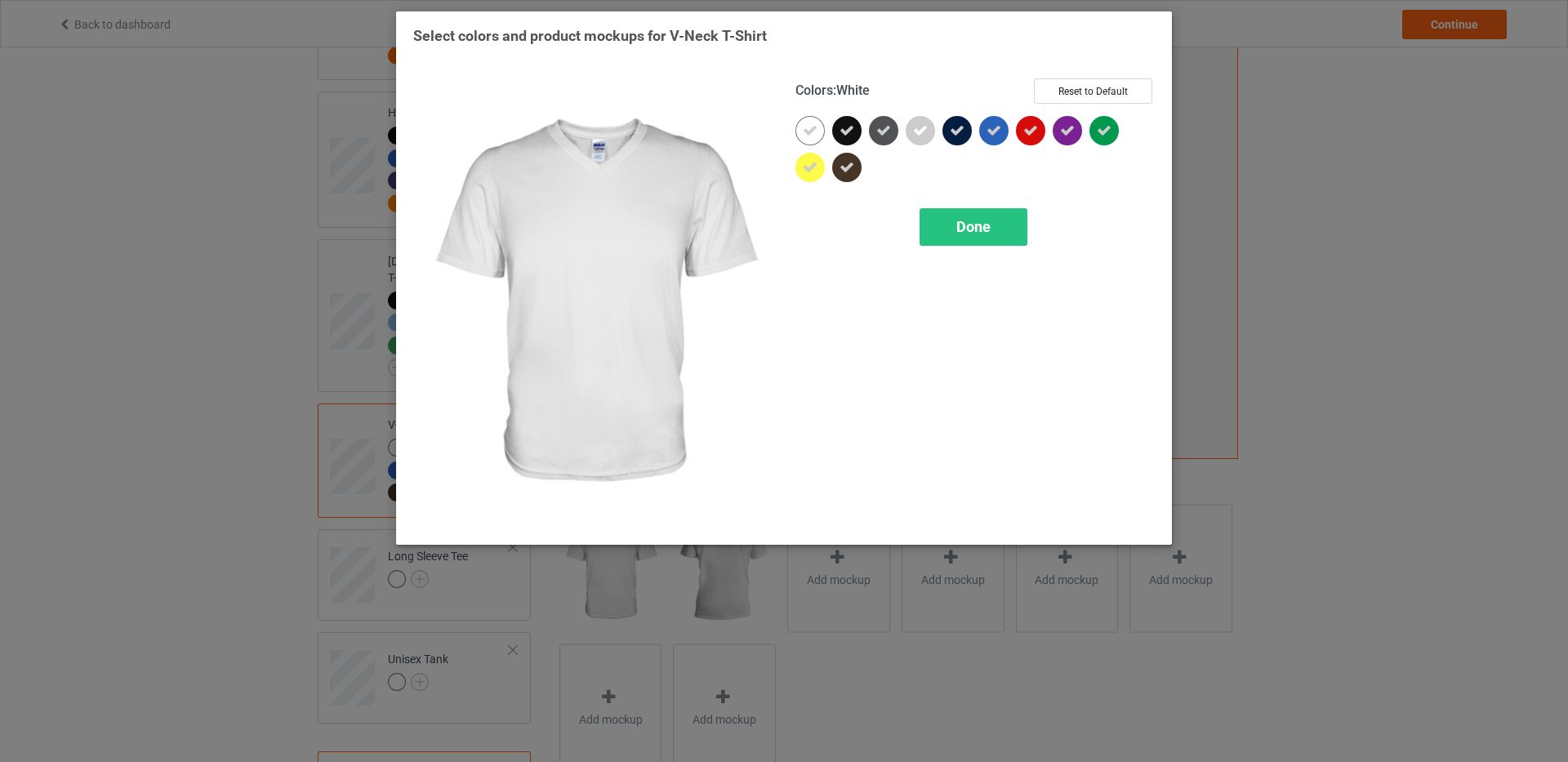
click at [808, 122] on div at bounding box center [811, 130] width 30 height 30
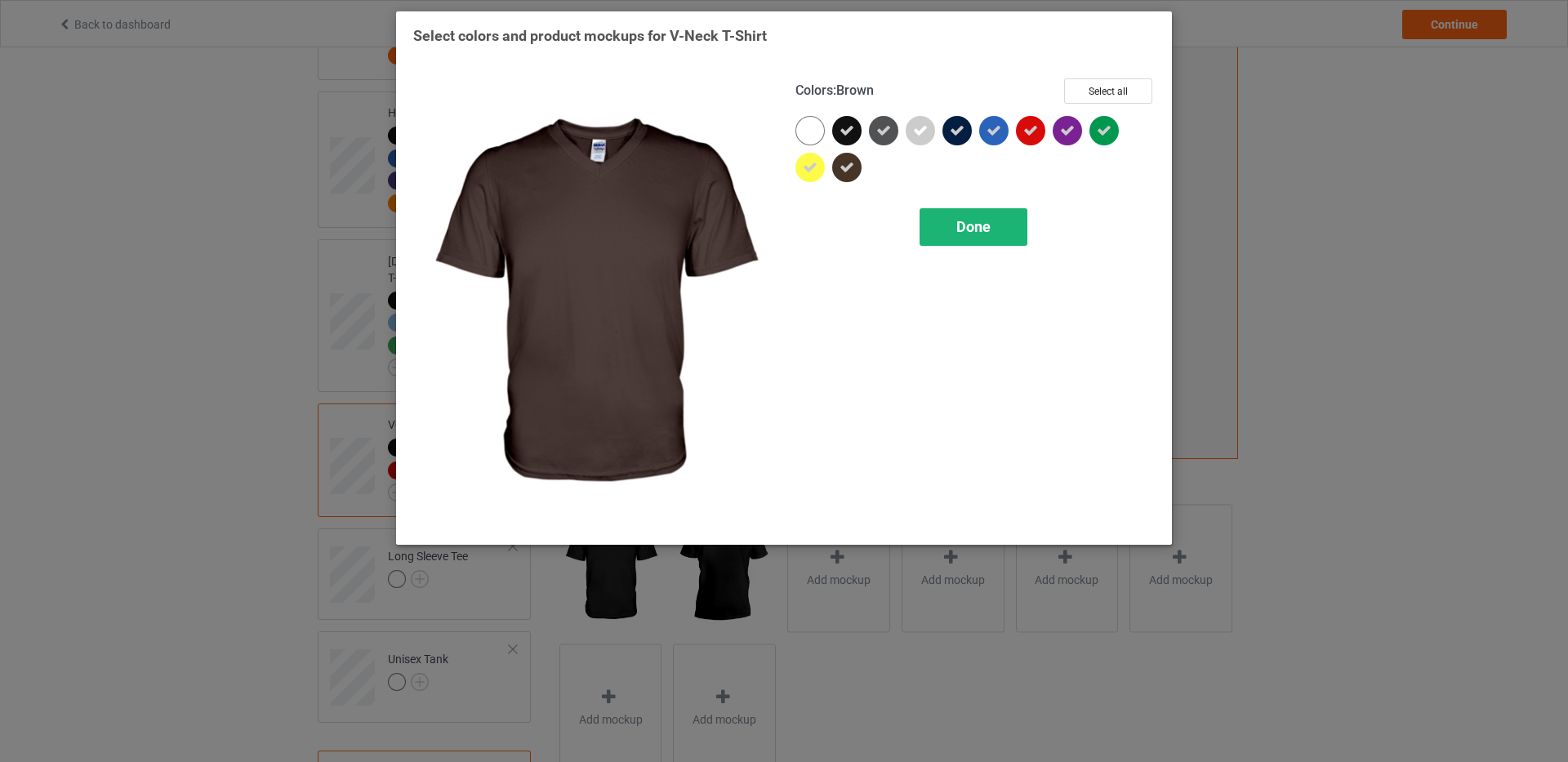
click at [962, 212] on div "Done" at bounding box center [973, 226] width 108 height 38
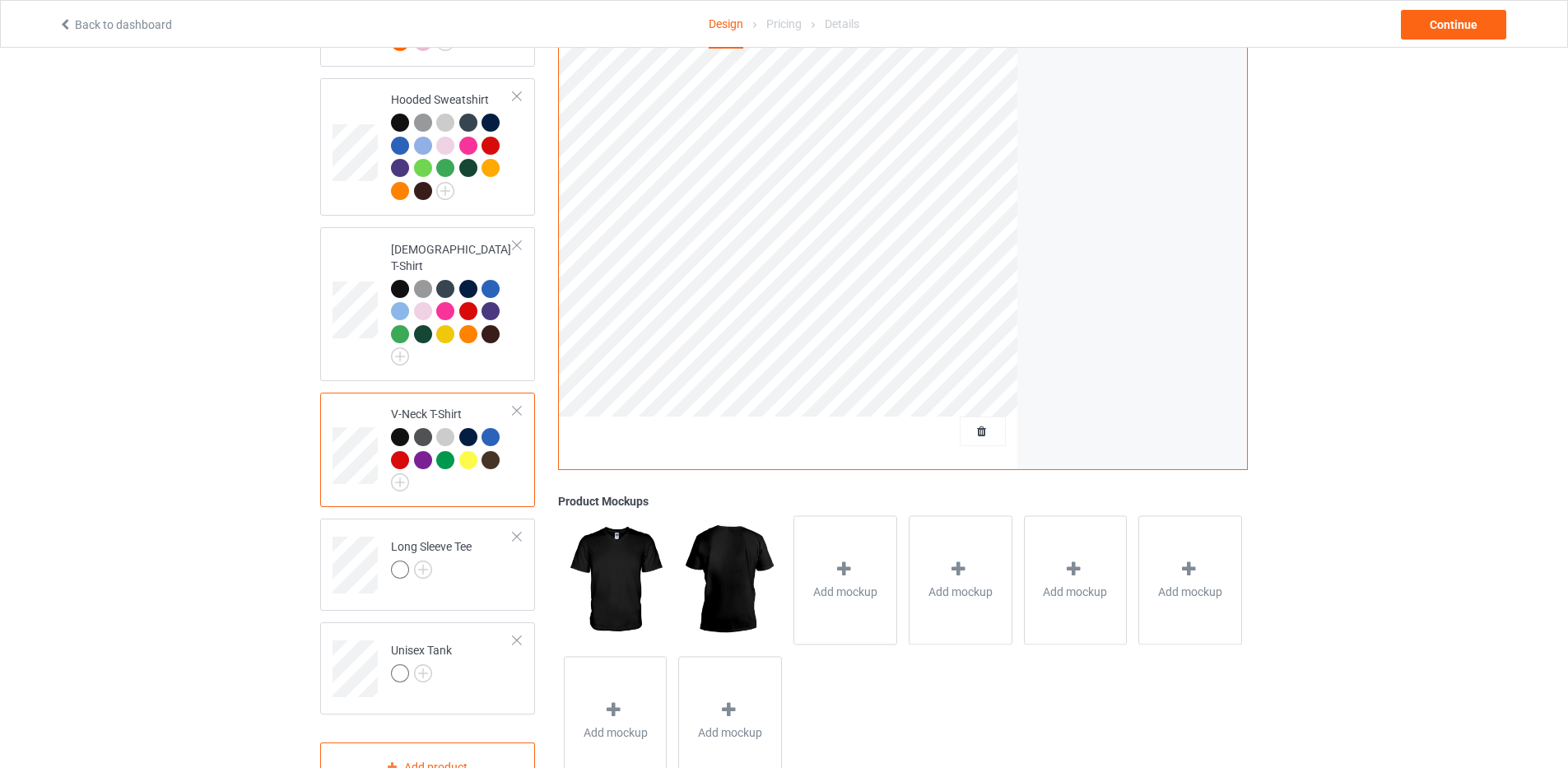
scroll to position [306, 0]
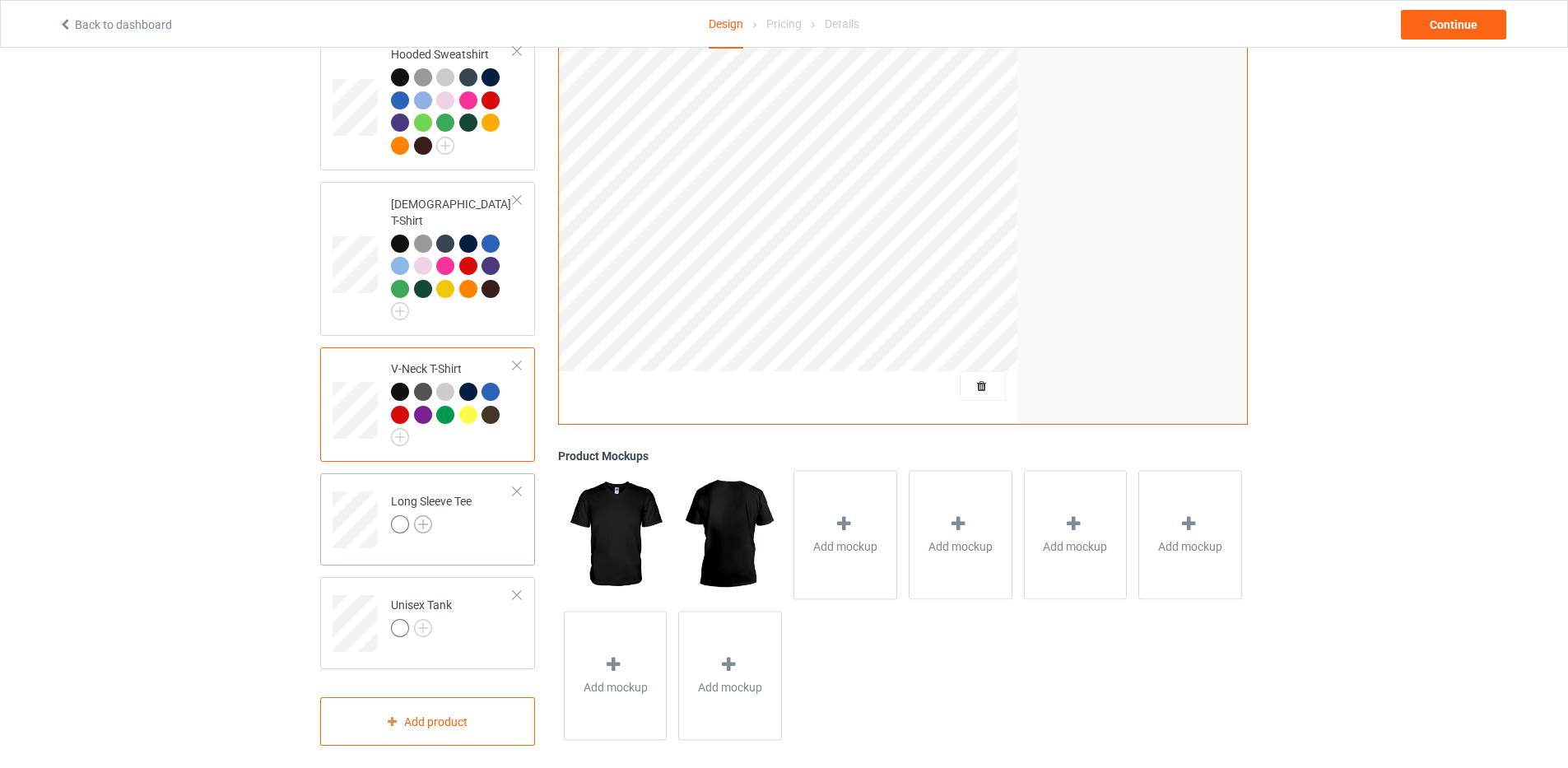
click at [425, 516] on img at bounding box center [422, 524] width 18 height 18
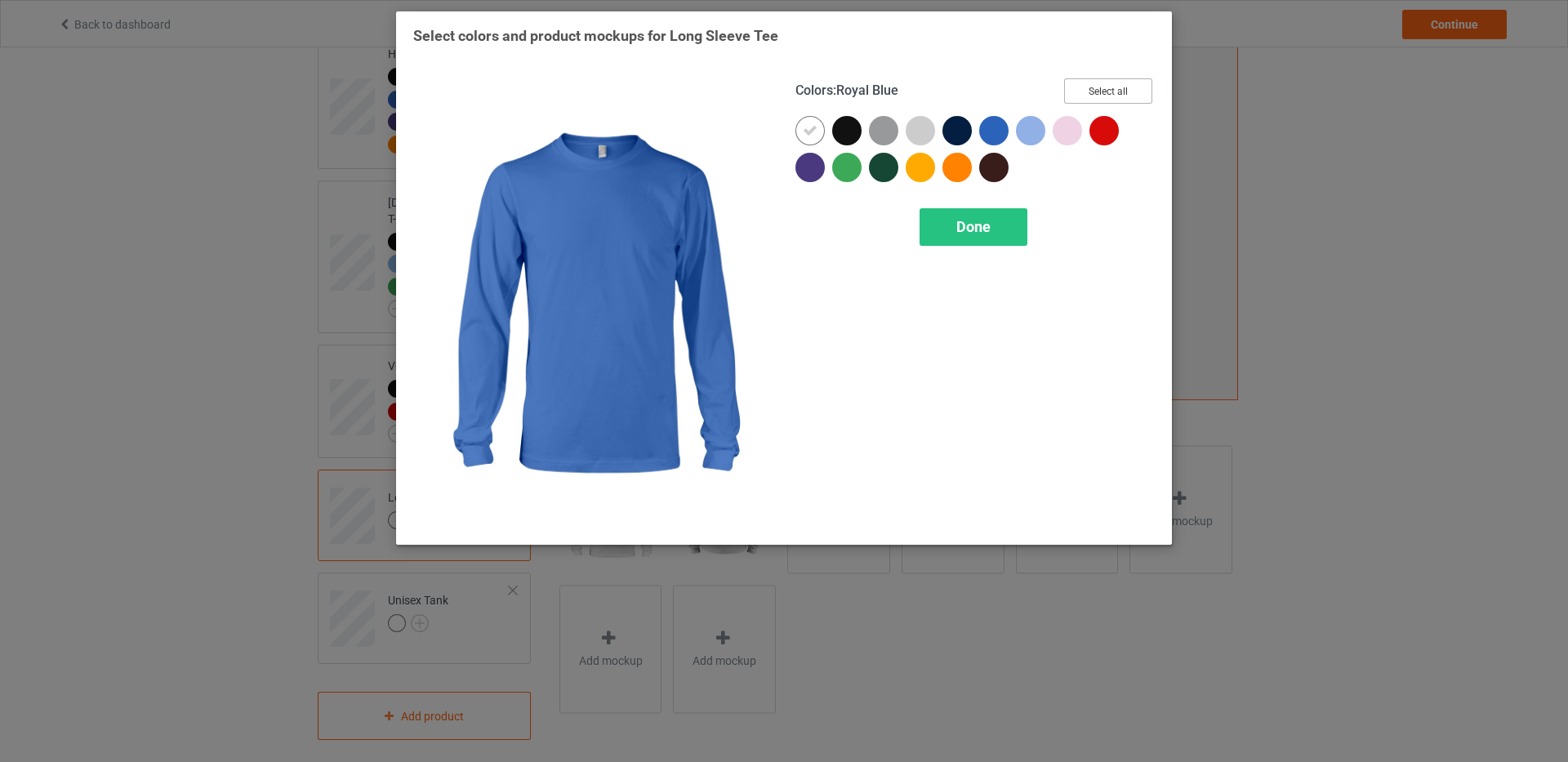
click at [1085, 87] on button "Select all" at bounding box center [1108, 91] width 89 height 25
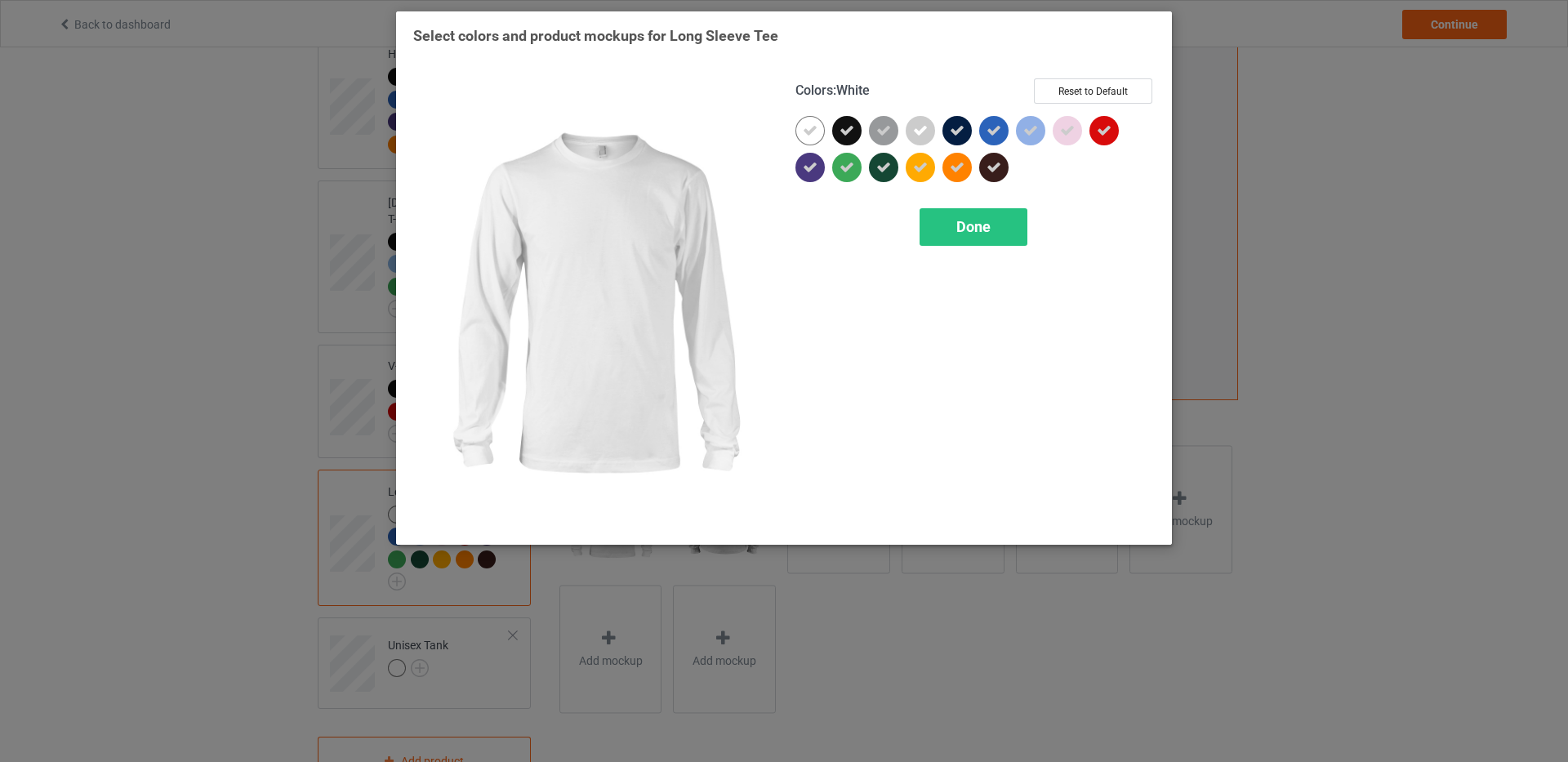
click at [814, 131] on icon at bounding box center [810, 130] width 14 height 14
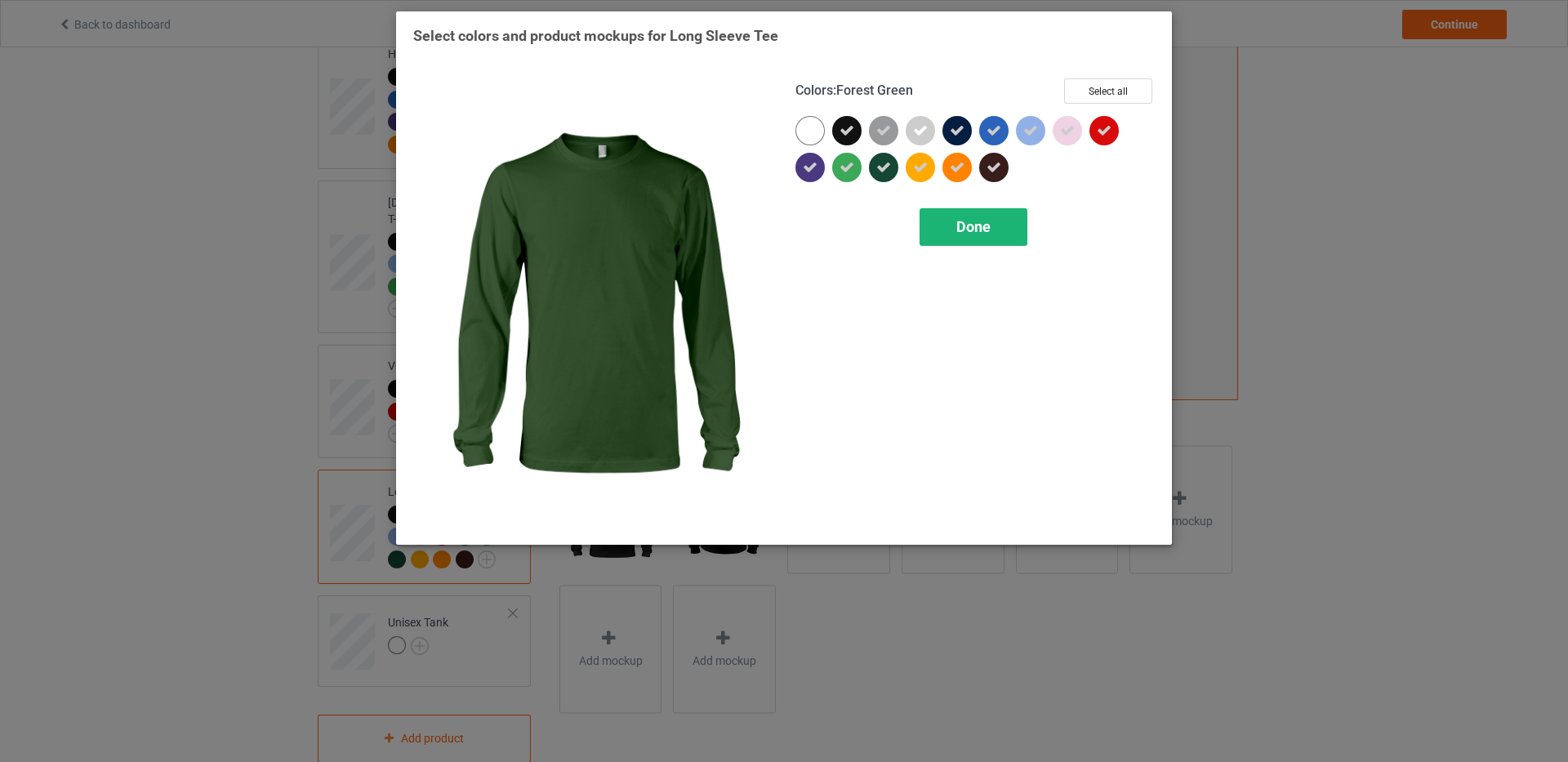
click at [985, 229] on span "Done" at bounding box center [974, 226] width 35 height 17
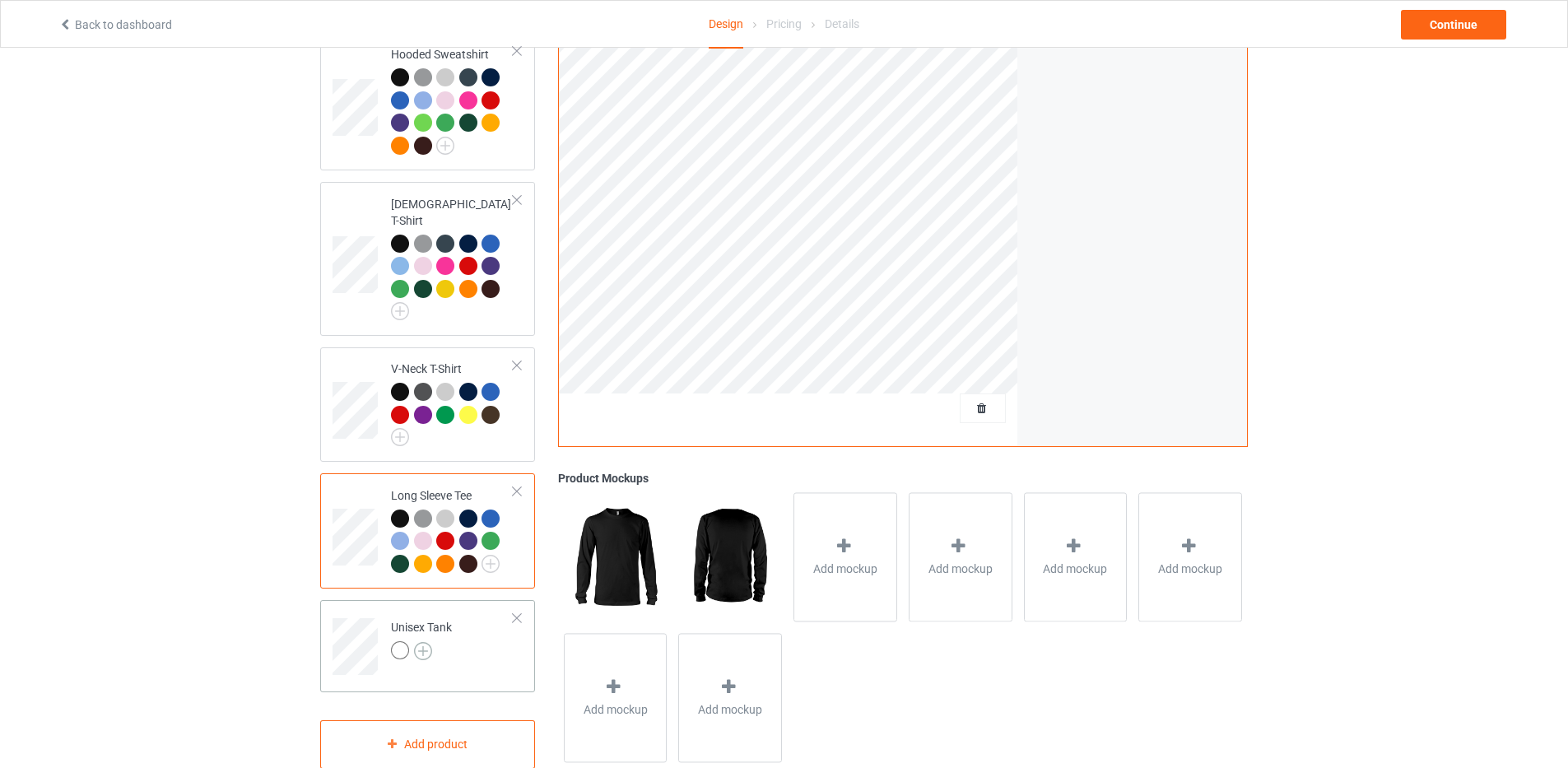
click at [428, 642] on img at bounding box center [422, 651] width 18 height 18
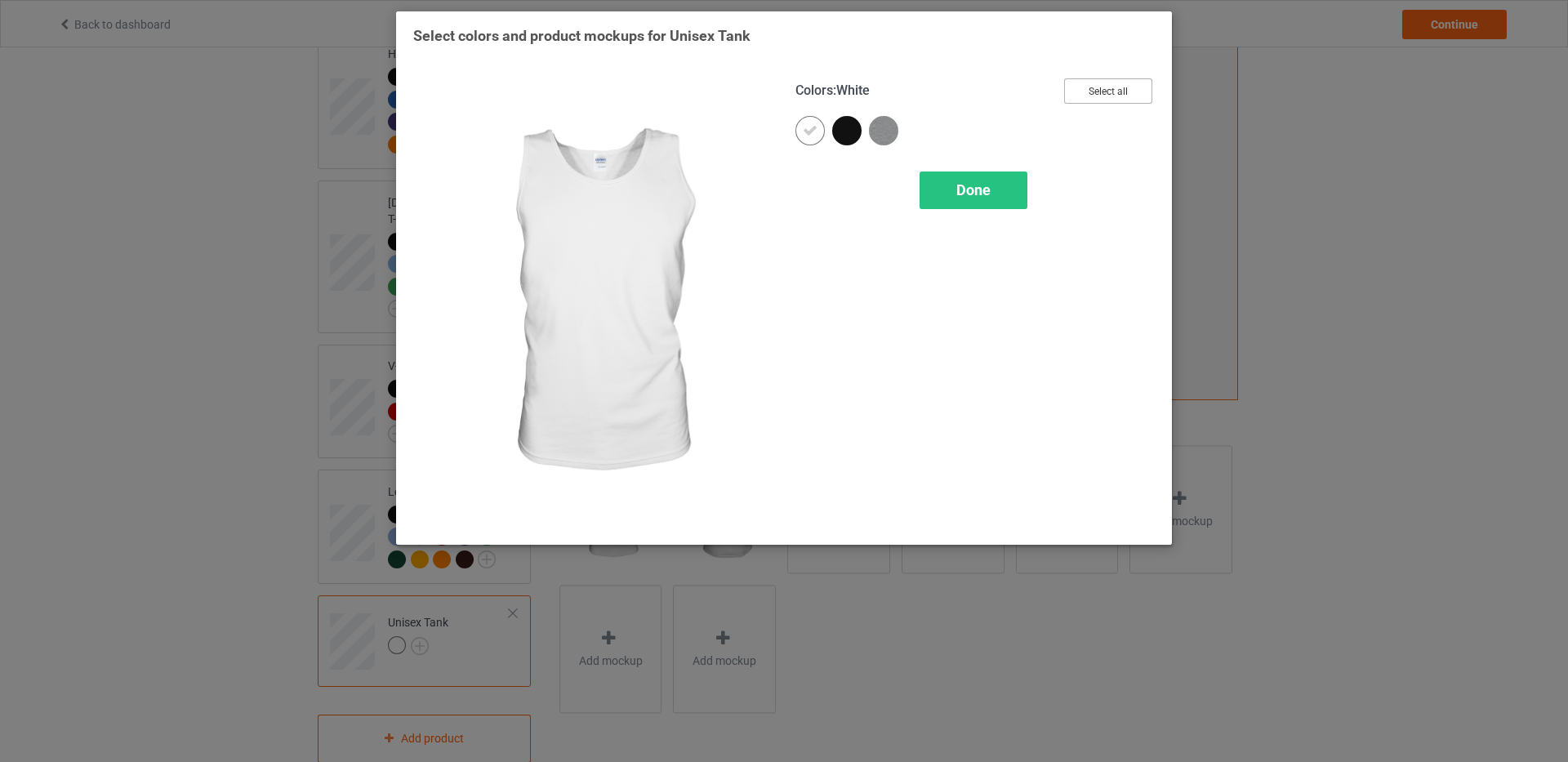
click at [1109, 93] on button "Select all" at bounding box center [1108, 91] width 89 height 25
click at [812, 133] on icon at bounding box center [810, 130] width 14 height 14
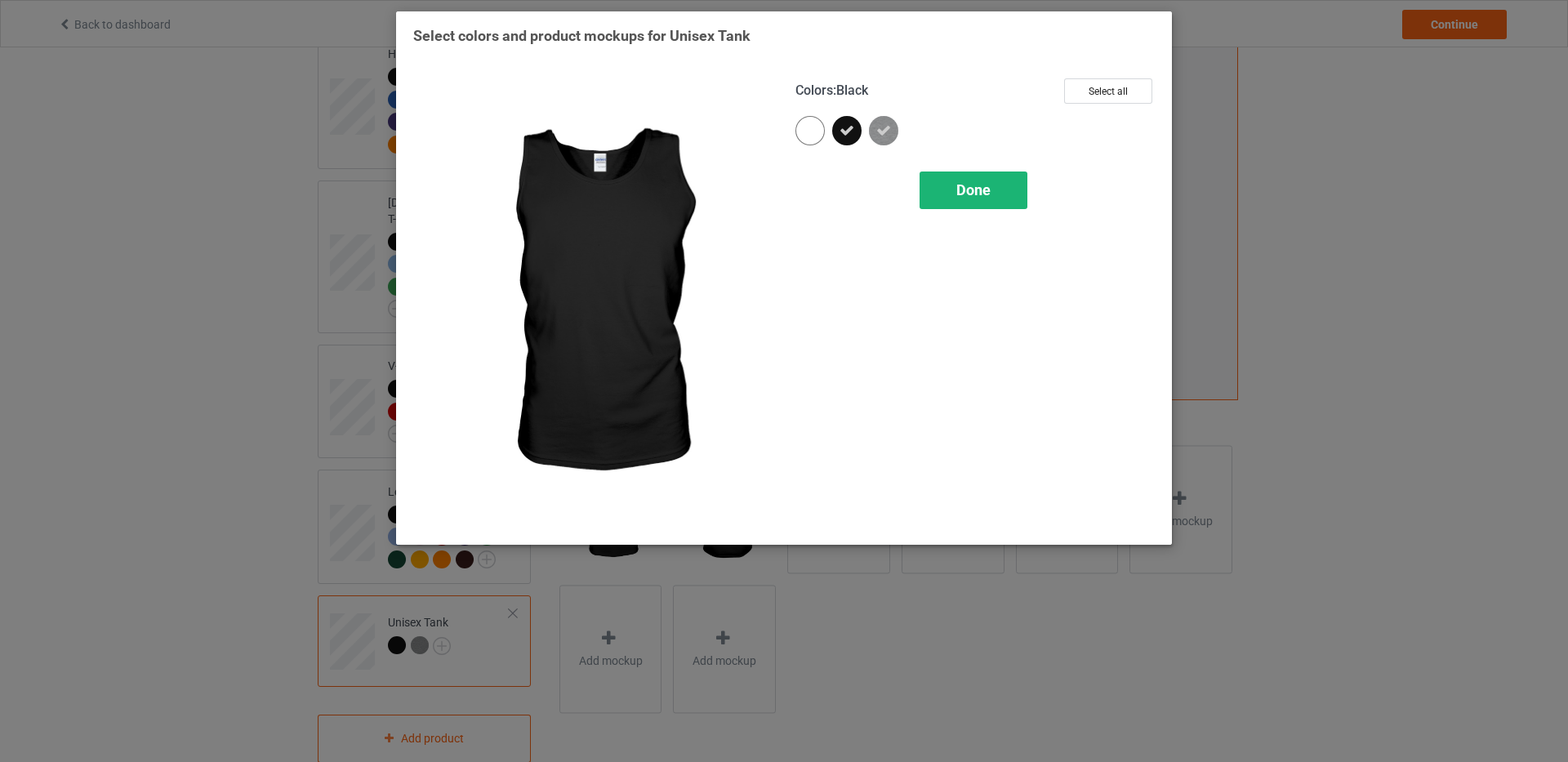
click at [980, 200] on div "Done" at bounding box center [973, 190] width 108 height 38
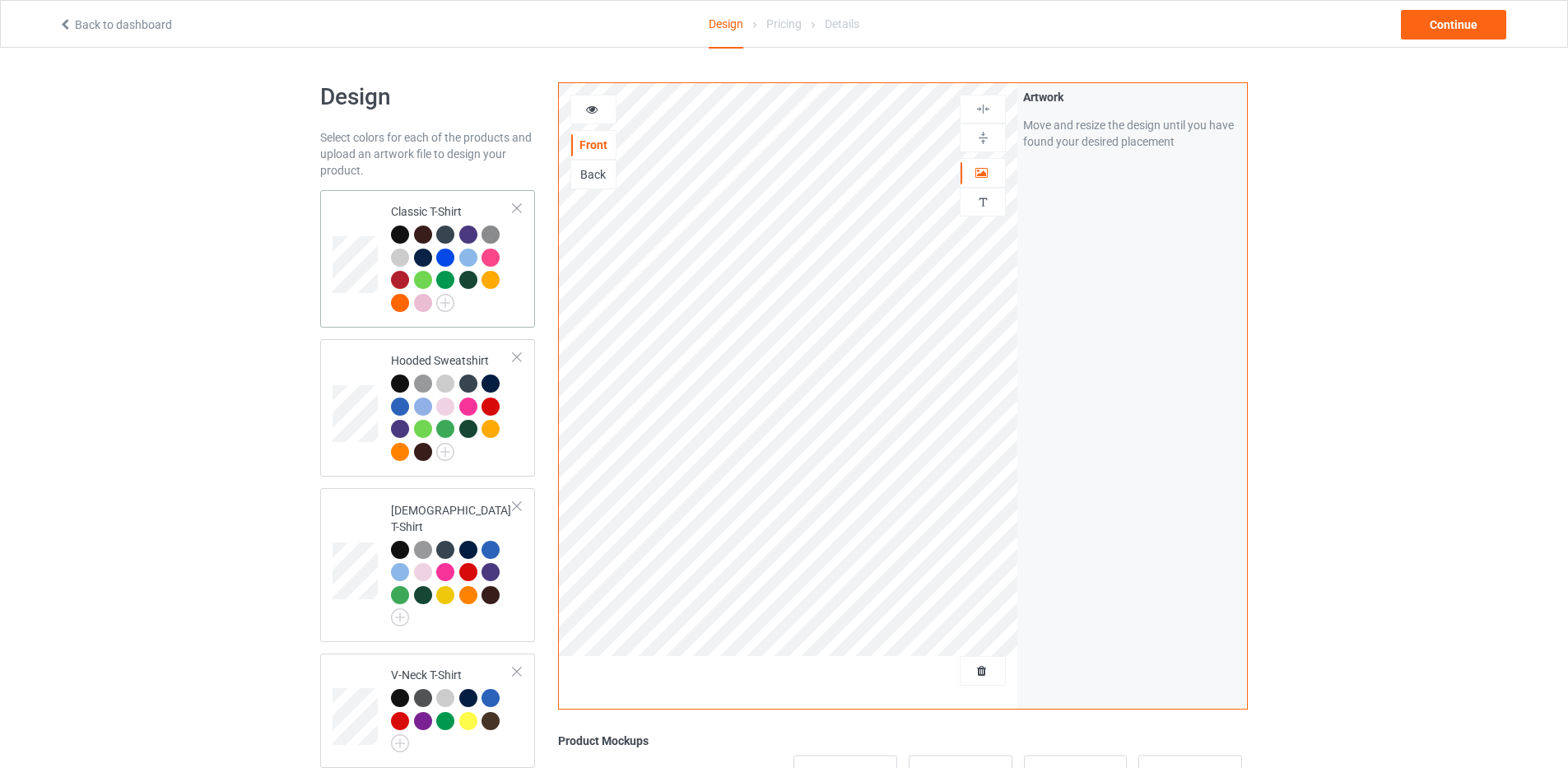
click at [518, 309] on td "Classic T-Shirt" at bounding box center [451, 259] width 141 height 124
click at [1440, 25] on div "Continue" at bounding box center [1453, 24] width 105 height 30
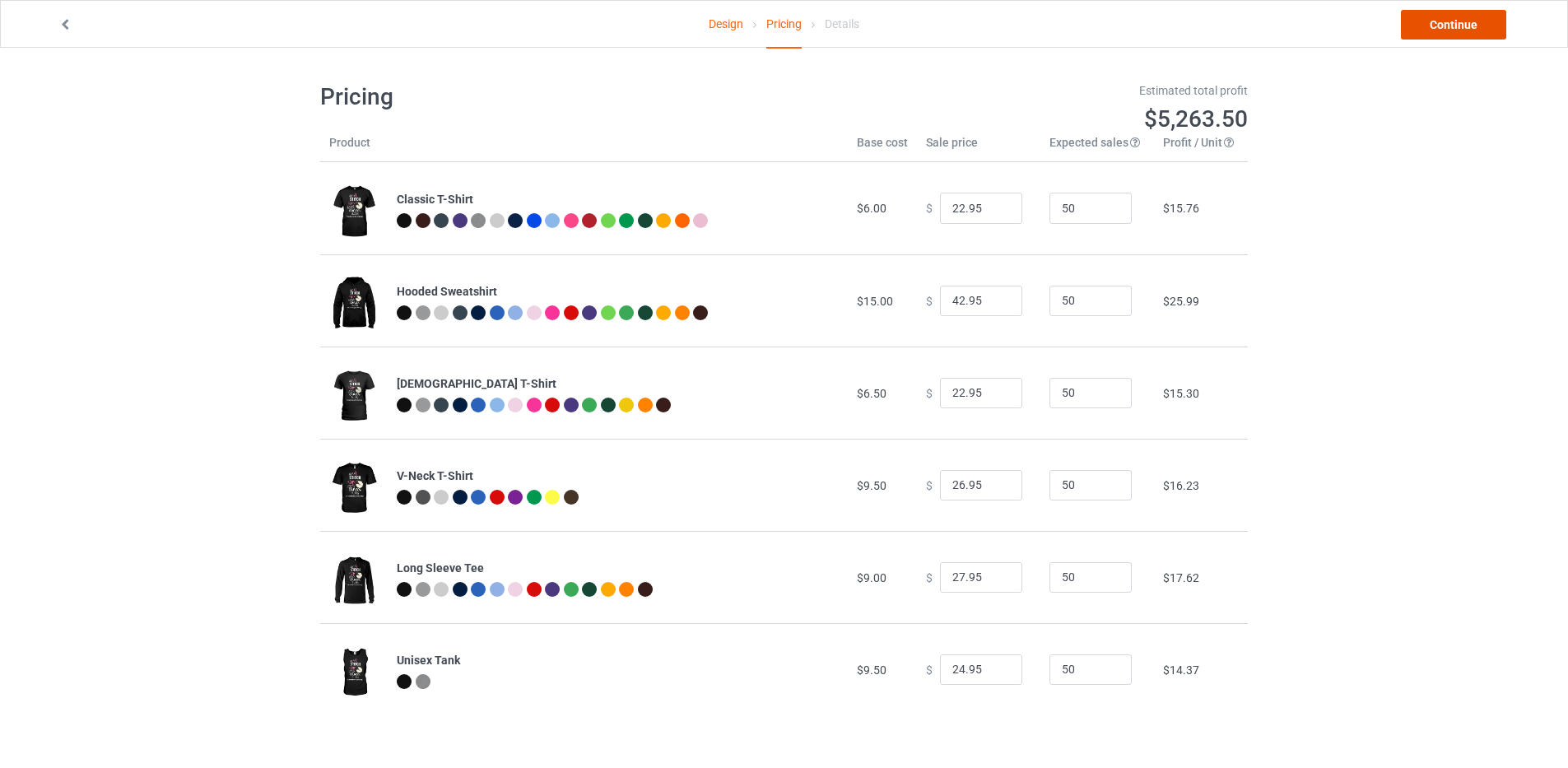
click at [1457, 23] on link "Continue" at bounding box center [1453, 24] width 105 height 30
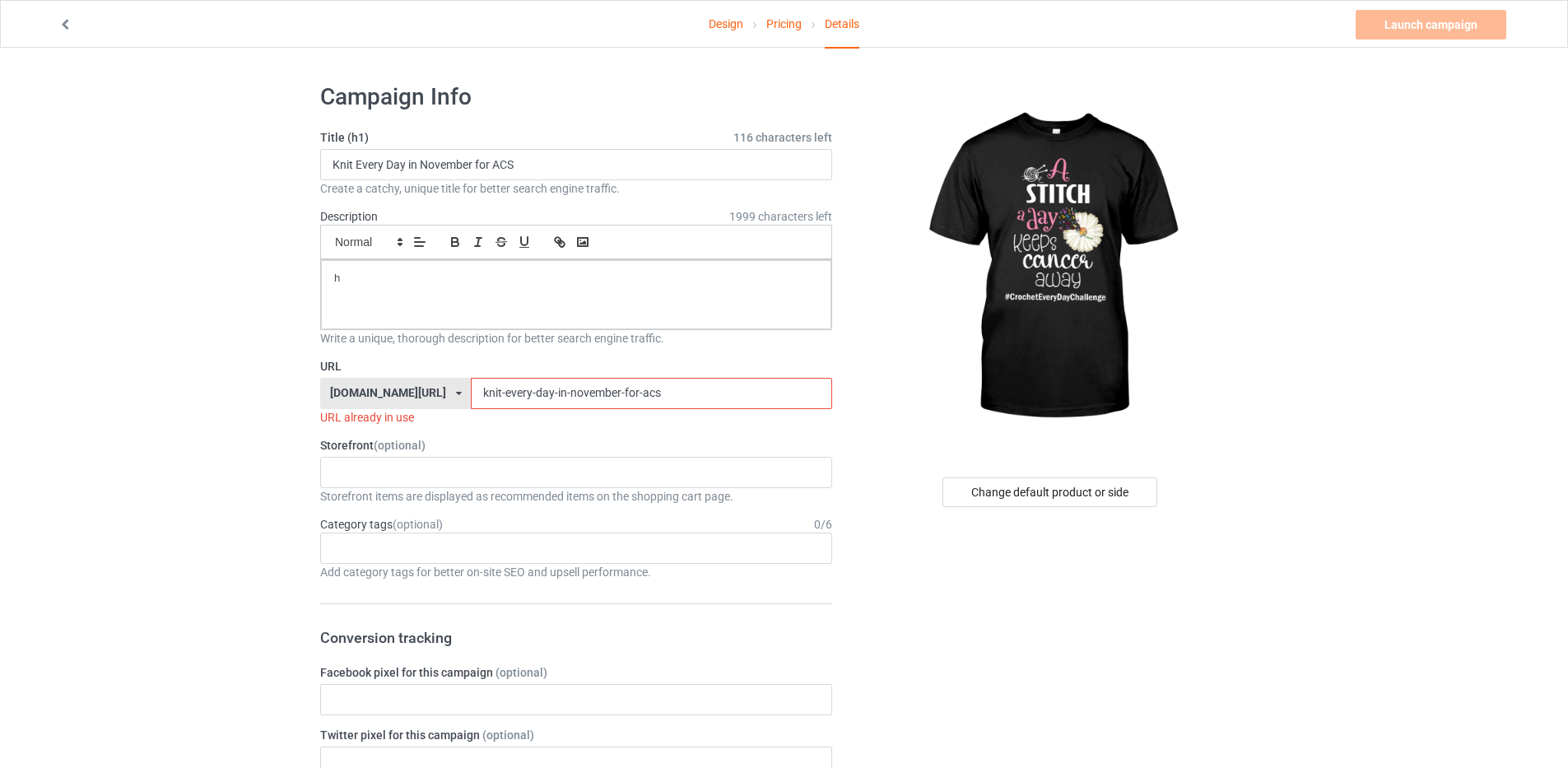
click at [670, 400] on input "knit-every-day-in-november-for-acs" at bounding box center [651, 393] width 360 height 31
drag, startPoint x: 480, startPoint y: 392, endPoint x: 397, endPoint y: 392, distance: 83.0
click at [397, 392] on div "[DOMAIN_NAME][URL] [DOMAIN_NAME][URL] [DOMAIN_NAME][URL] [DOMAIN_NAME][URL] 601…" at bounding box center [576, 393] width 512 height 31
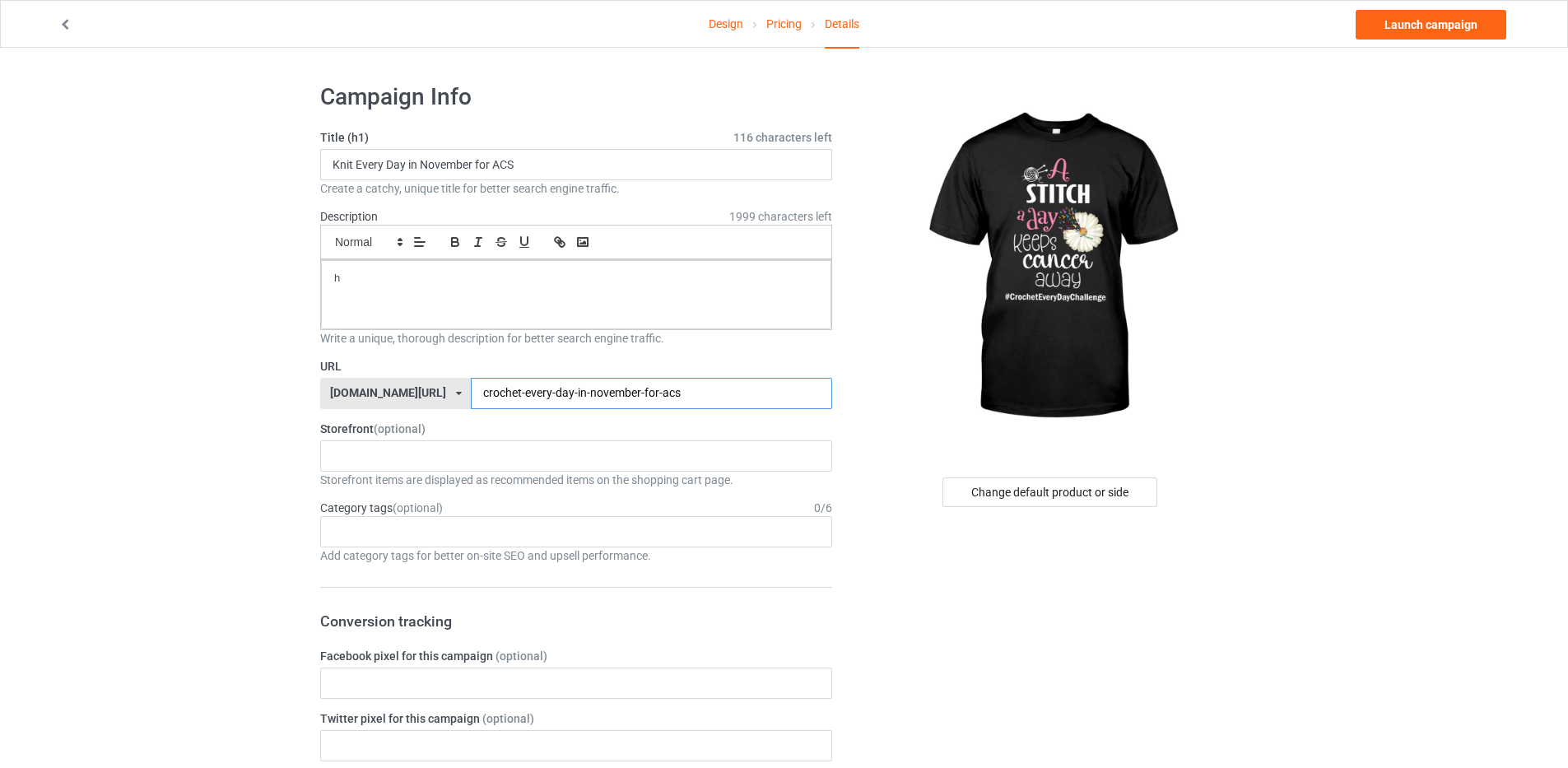
type input "crochet-every-day-in-november-for-acs"
drag, startPoint x: 355, startPoint y: 164, endPoint x: 224, endPoint y: 164, distance: 131.0
type input "Crochet Every Day in November for ACS"
click at [1450, 21] on link "Launch campaign" at bounding box center [1430, 24] width 150 height 30
